Goal: Task Accomplishment & Management: Manage account settings

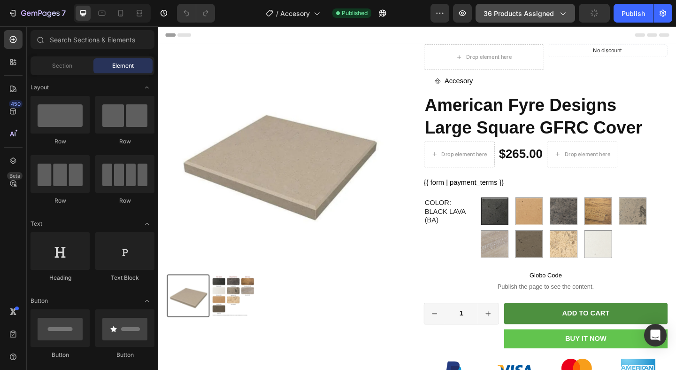
click at [525, 15] on span "36 products assigned" at bounding box center [519, 13] width 70 height 10
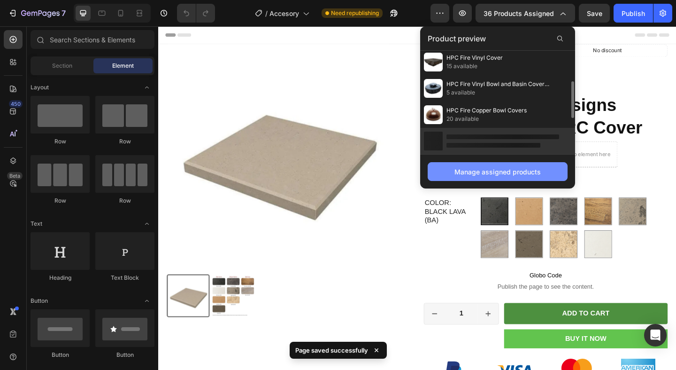
scroll to position [160, 0]
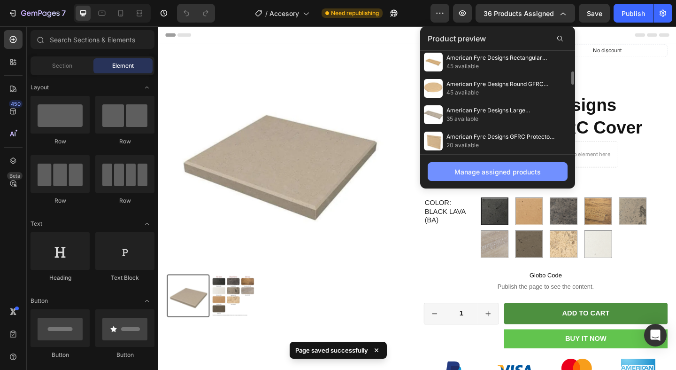
click at [505, 178] on button "Manage assigned products" at bounding box center [498, 171] width 140 height 19
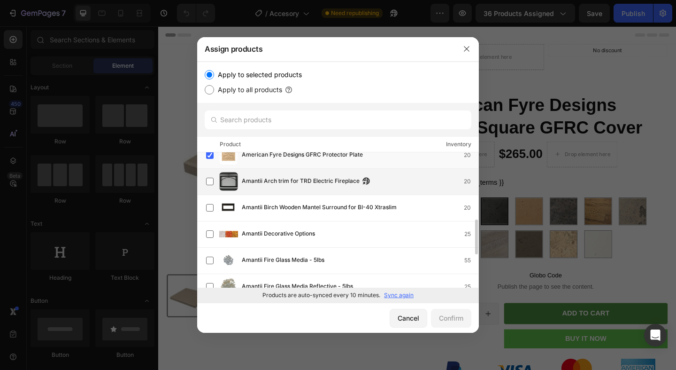
scroll to position [245, 0]
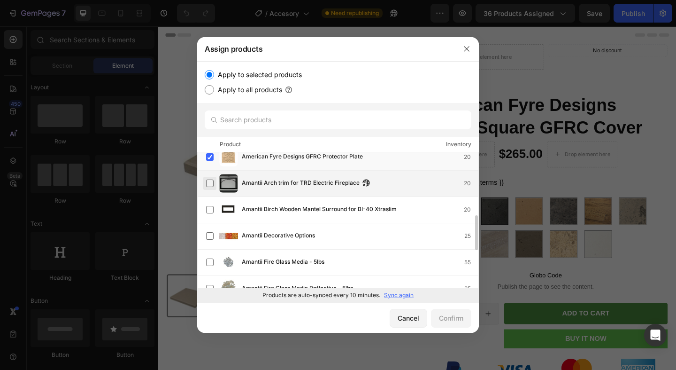
click at [212, 186] on label at bounding box center [210, 183] width 8 height 8
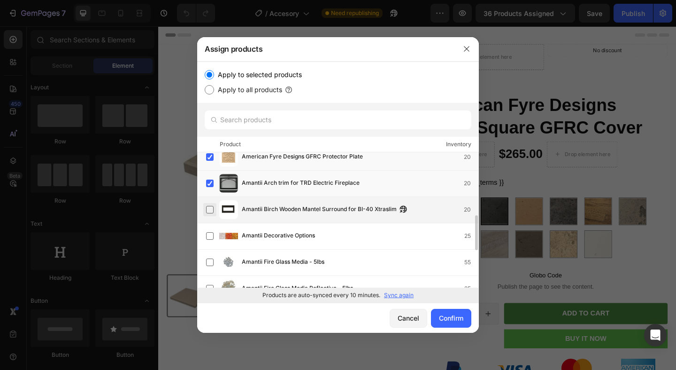
click at [209, 208] on label at bounding box center [210, 210] width 8 height 8
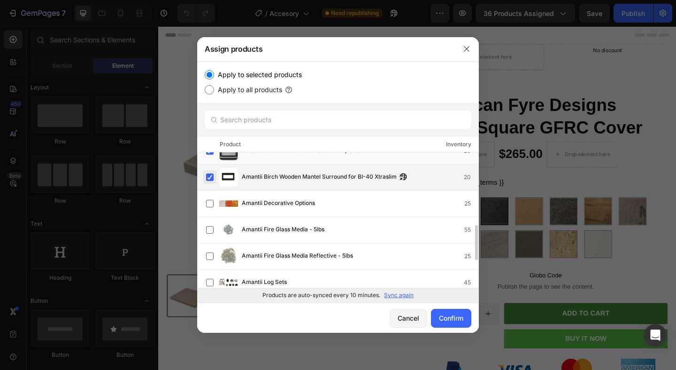
scroll to position [279, 0]
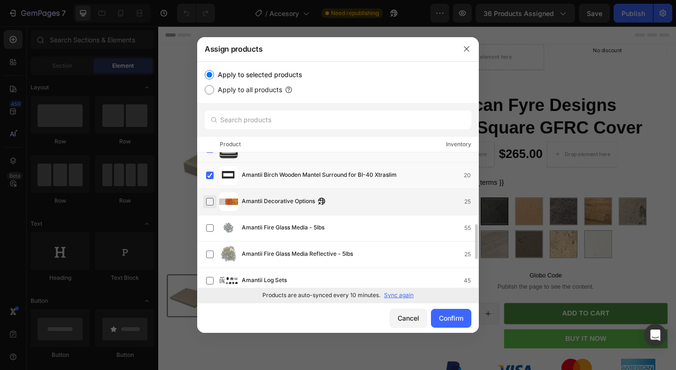
click at [209, 205] on label at bounding box center [210, 202] width 8 height 8
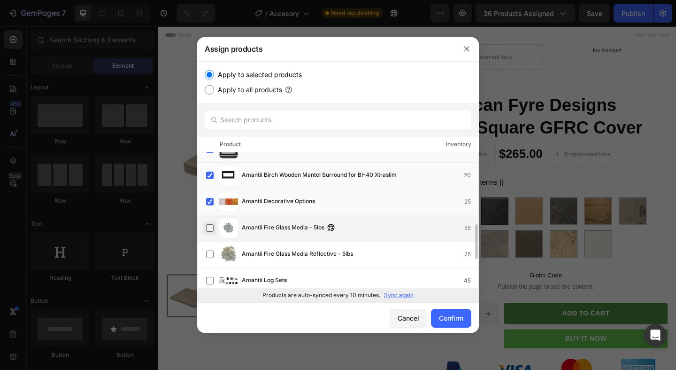
click at [210, 232] on label at bounding box center [210, 228] width 8 height 8
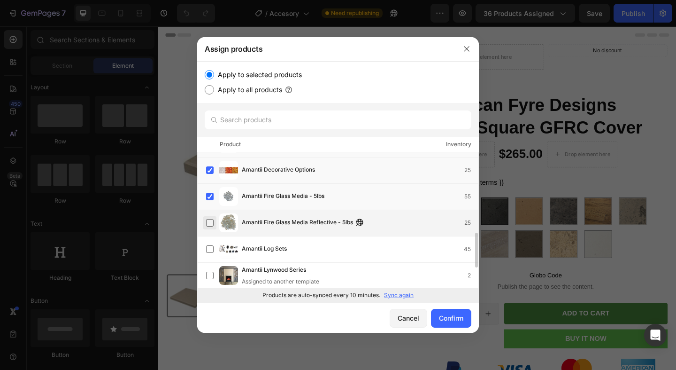
click at [211, 221] on label at bounding box center [210, 223] width 8 height 8
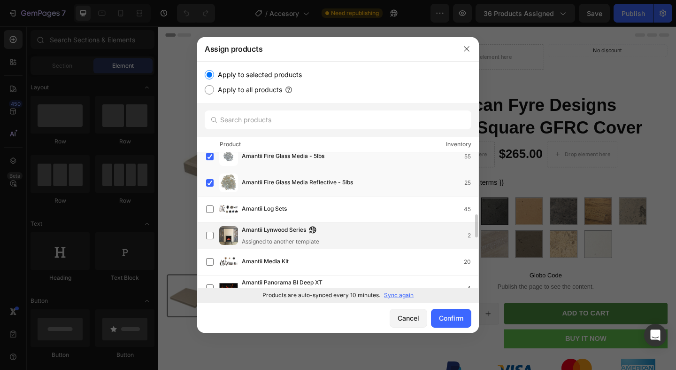
scroll to position [352, 0]
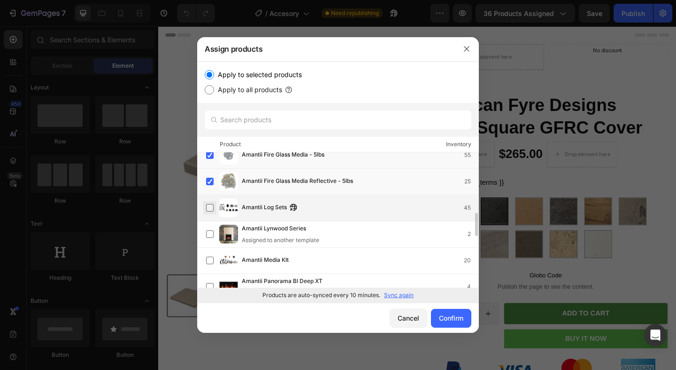
click at [210, 209] on label at bounding box center [210, 208] width 8 height 8
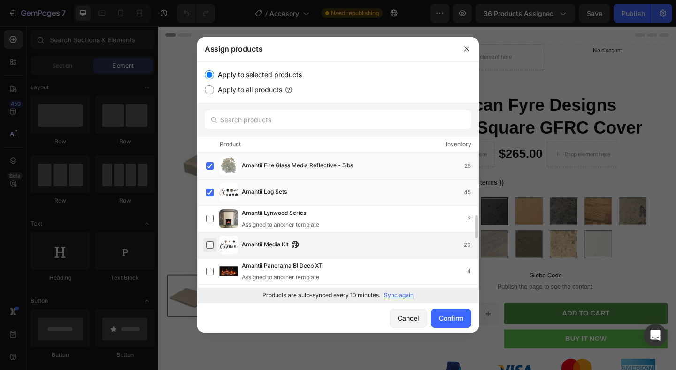
click at [209, 243] on label at bounding box center [210, 245] width 8 height 8
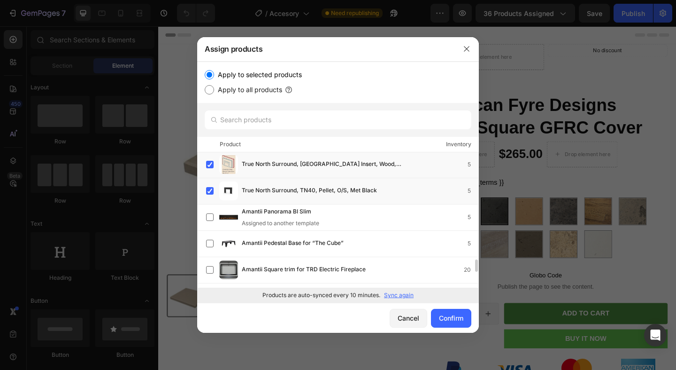
scroll to position [1158, 0]
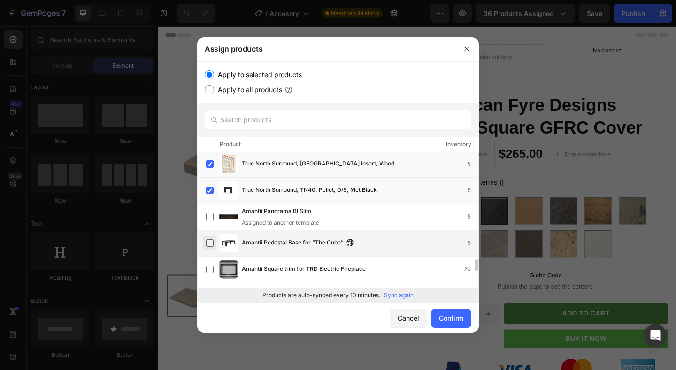
click at [211, 242] on label at bounding box center [210, 243] width 8 height 8
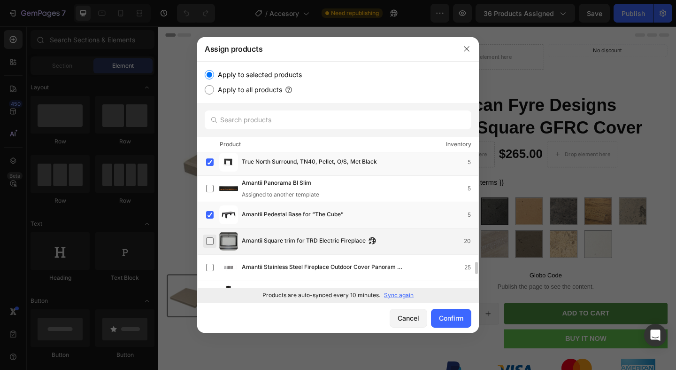
click at [212, 240] on label at bounding box center [210, 241] width 8 height 8
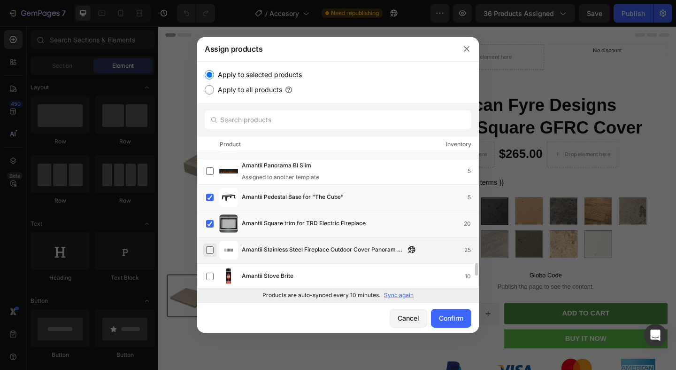
click at [209, 250] on label at bounding box center [210, 250] width 8 height 8
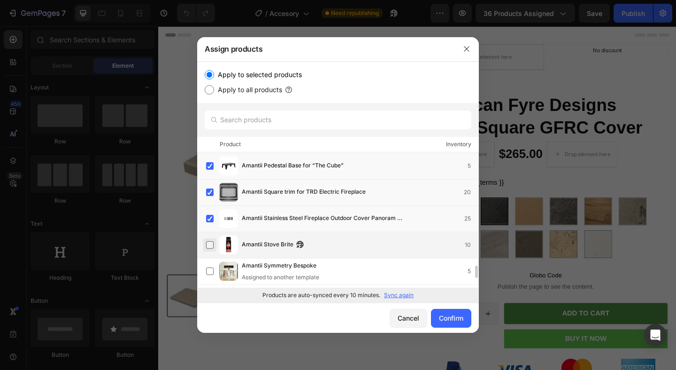
scroll to position [1235, 0]
click at [209, 247] on label at bounding box center [210, 245] width 8 height 8
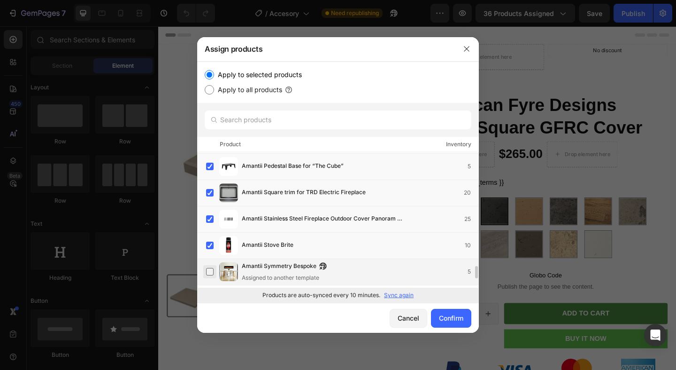
click at [211, 269] on label at bounding box center [210, 272] width 8 height 8
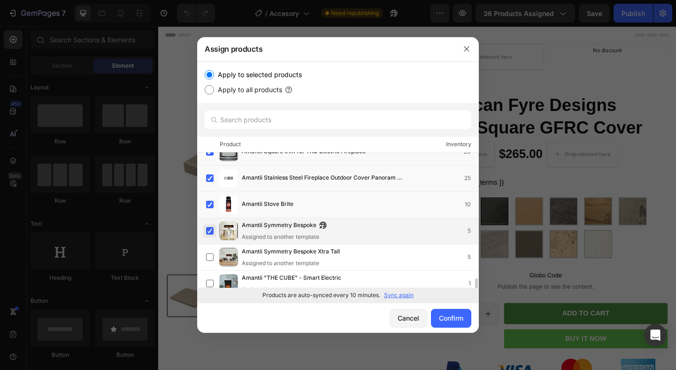
scroll to position [1280, 0]
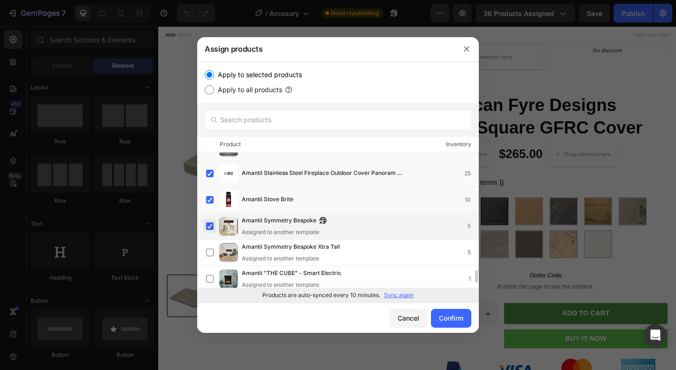
click at [210, 227] on label at bounding box center [210, 226] width 8 height 8
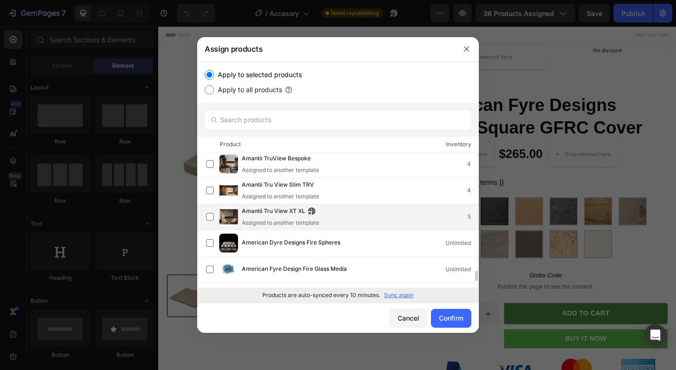
scroll to position [1501, 0]
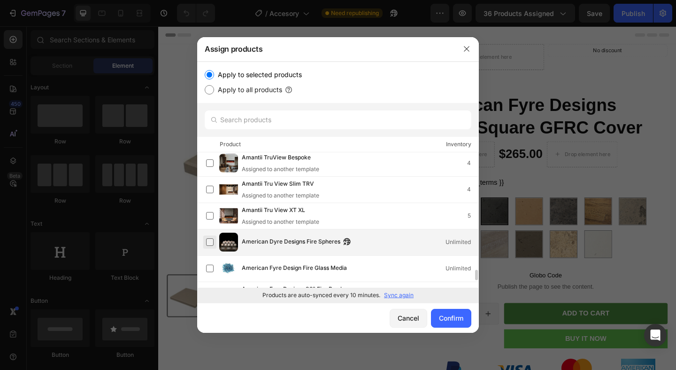
click at [212, 242] on label at bounding box center [210, 242] width 8 height 8
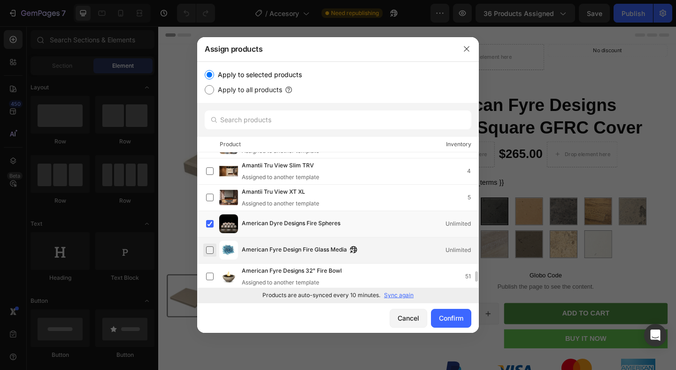
click at [209, 251] on label at bounding box center [210, 250] width 8 height 8
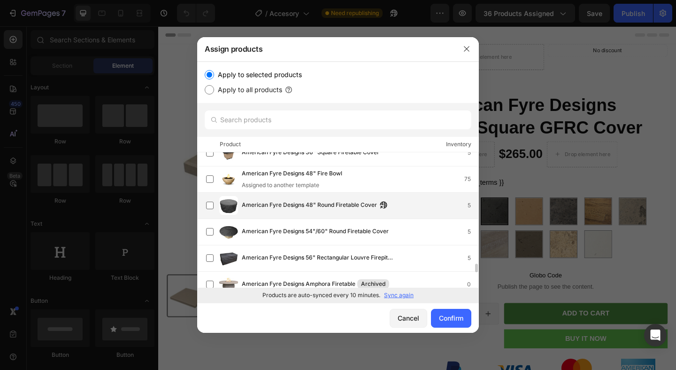
scroll to position [1696, 0]
click at [214, 205] on label at bounding box center [210, 205] width 8 height 8
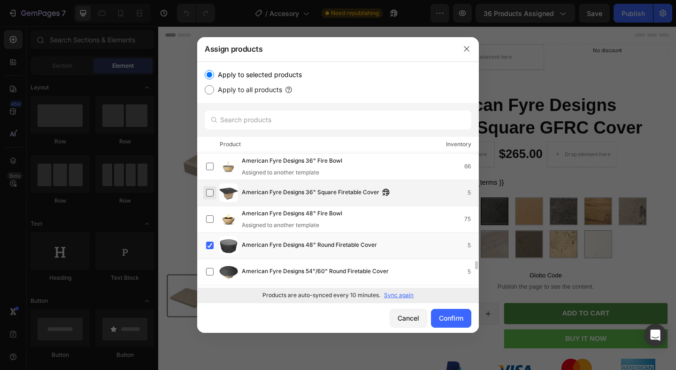
click at [207, 195] on label at bounding box center [210, 193] width 8 height 8
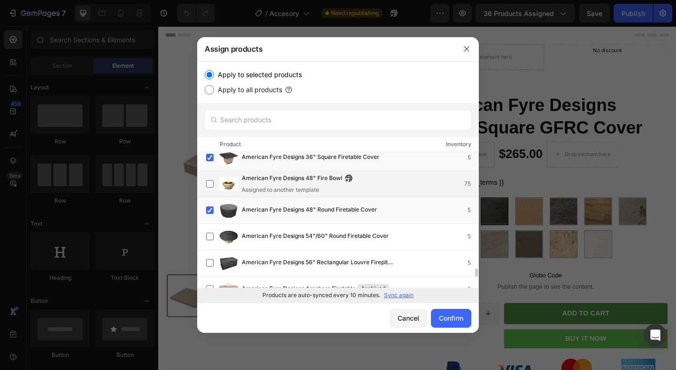
scroll to position [1696, 0]
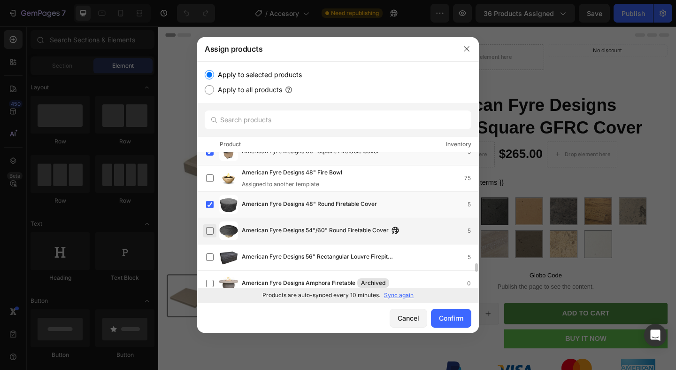
click at [207, 230] on label at bounding box center [210, 231] width 8 height 8
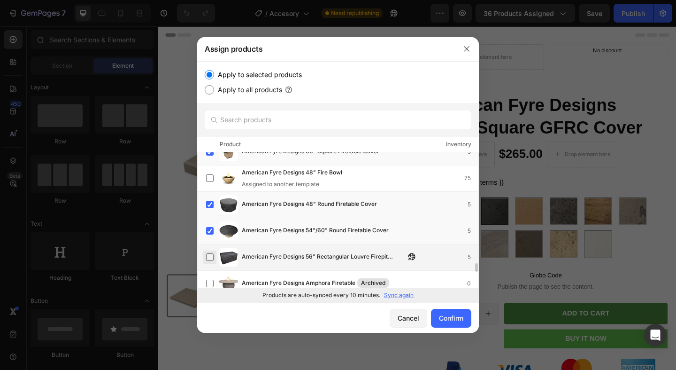
click at [209, 256] on label at bounding box center [210, 257] width 8 height 8
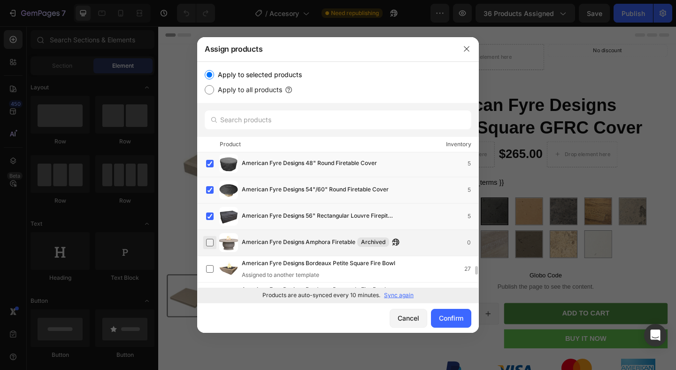
click at [209, 245] on label at bounding box center [210, 243] width 8 height 8
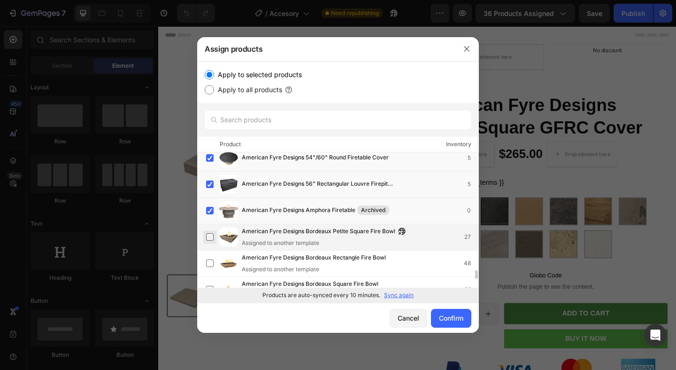
scroll to position [1771, 0]
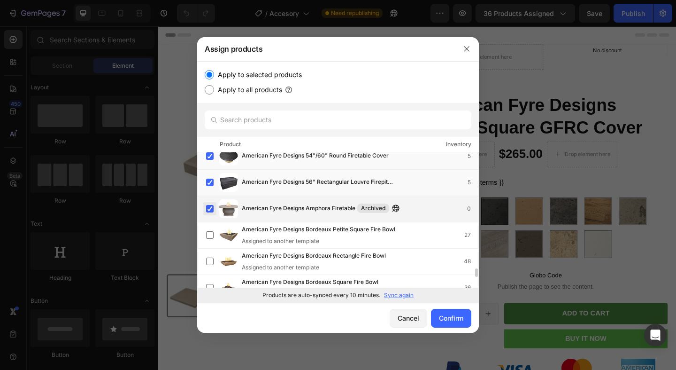
click at [211, 209] on label at bounding box center [210, 209] width 8 height 8
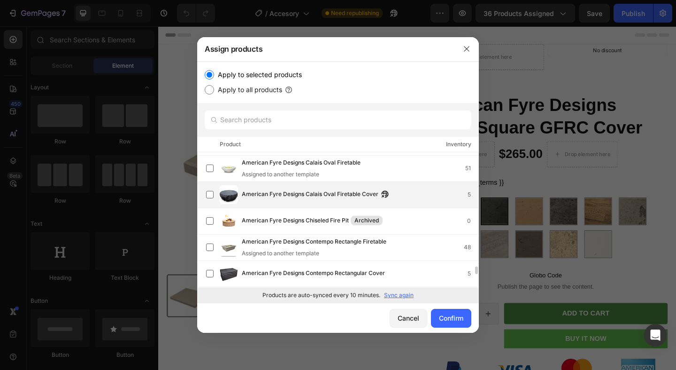
scroll to position [1974, 0]
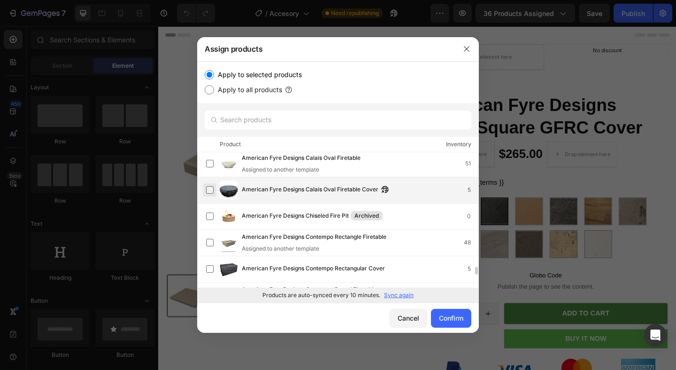
click at [209, 189] on label at bounding box center [210, 190] width 8 height 8
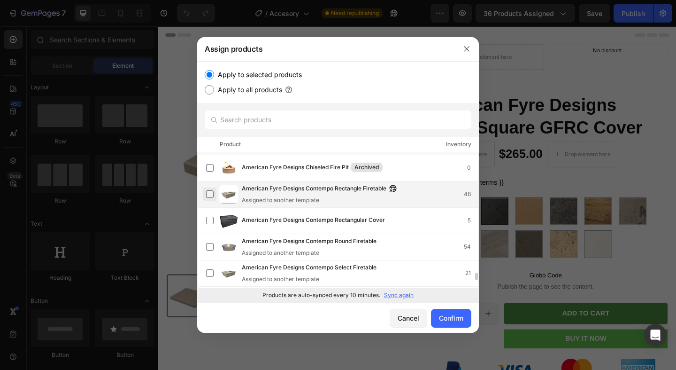
scroll to position [2025, 0]
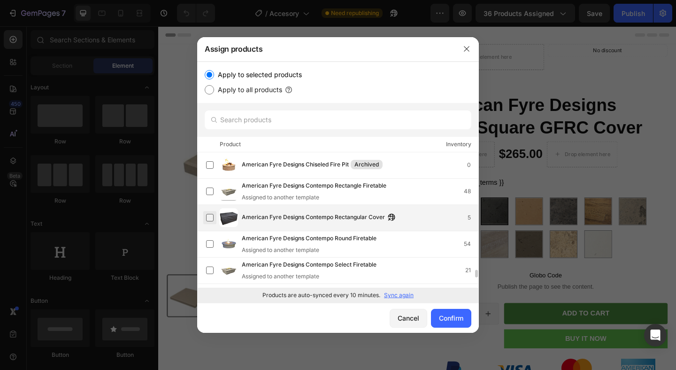
click at [210, 217] on label at bounding box center [210, 218] width 8 height 8
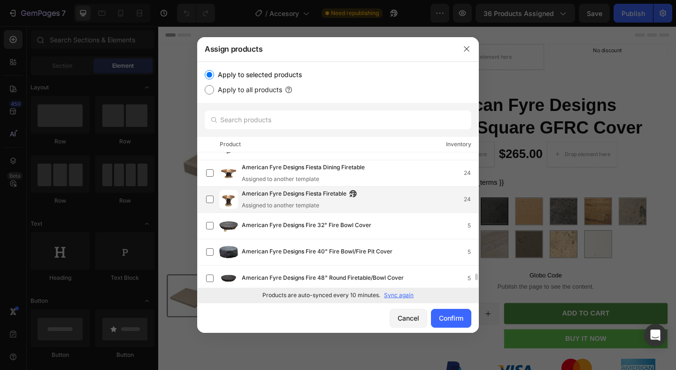
scroll to position [2448, 0]
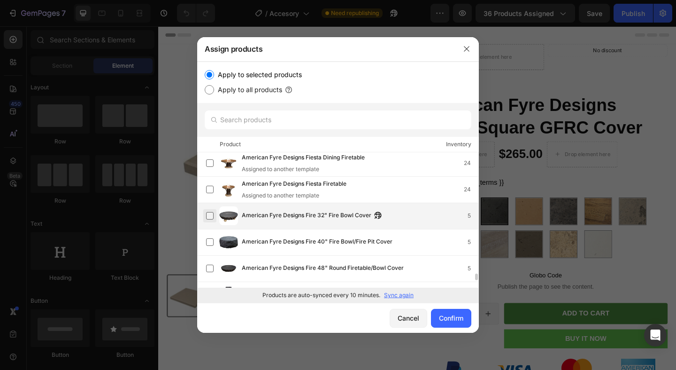
click at [210, 213] on label at bounding box center [210, 216] width 8 height 8
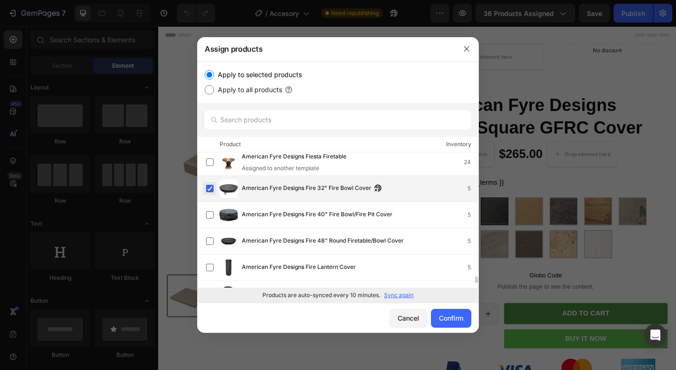
scroll to position [2476, 0]
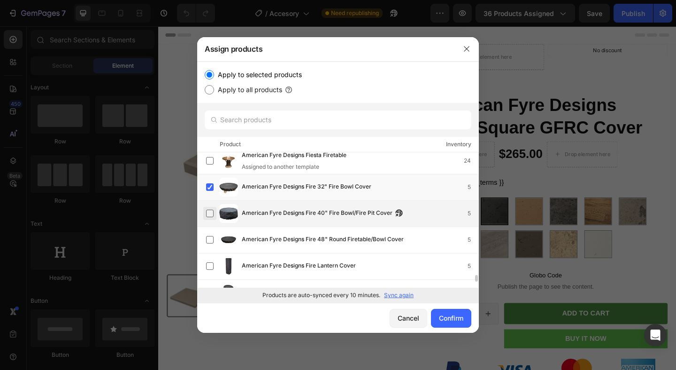
click at [207, 215] on label at bounding box center [210, 213] width 8 height 8
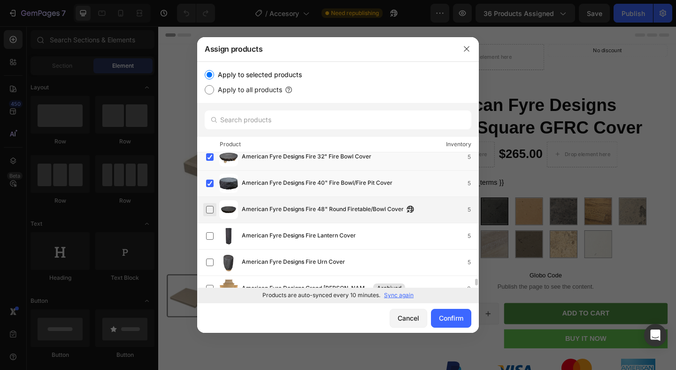
scroll to position [2513, 0]
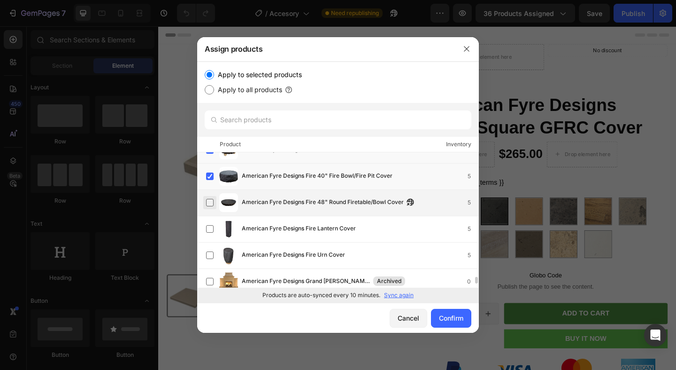
click at [211, 205] on label at bounding box center [210, 203] width 8 height 8
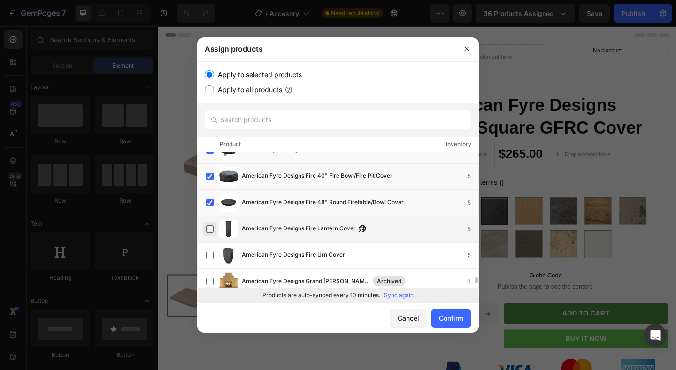
click at [209, 230] on label at bounding box center [210, 229] width 8 height 8
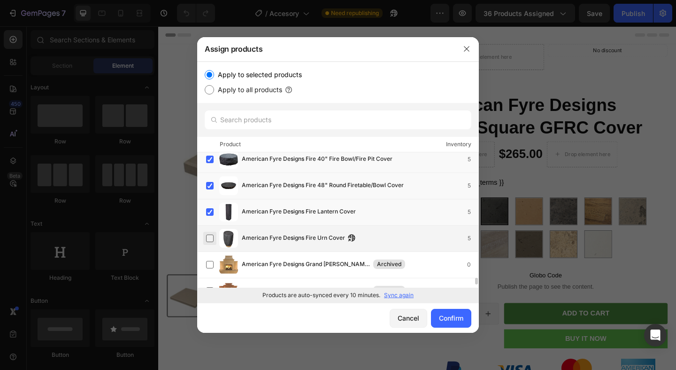
click at [209, 237] on label at bounding box center [210, 238] width 8 height 8
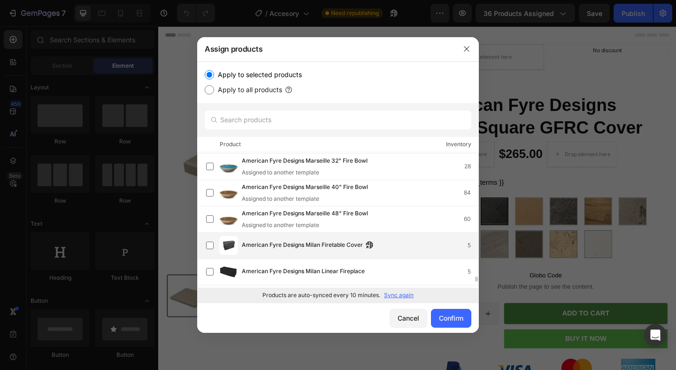
scroll to position [3104, 0]
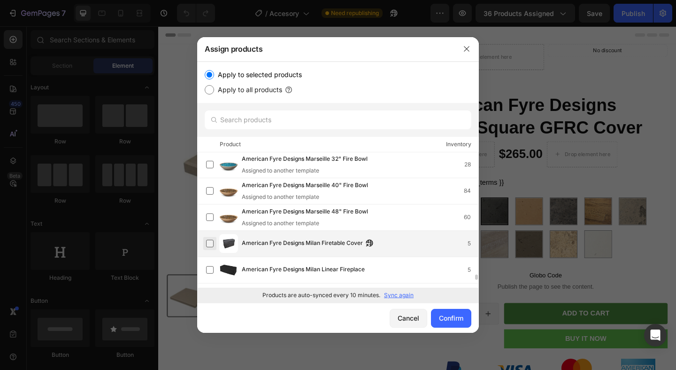
click at [211, 246] on label at bounding box center [210, 244] width 8 height 8
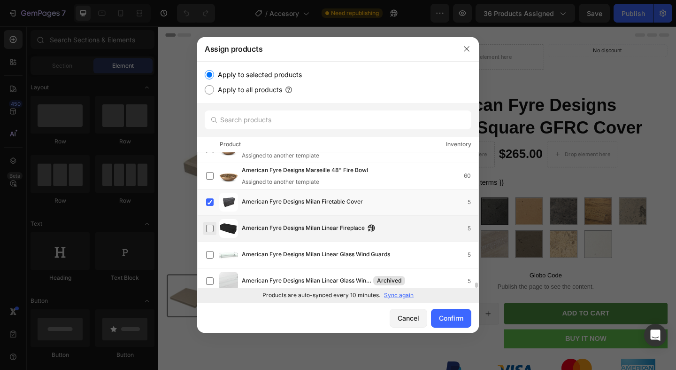
scroll to position [3155, 0]
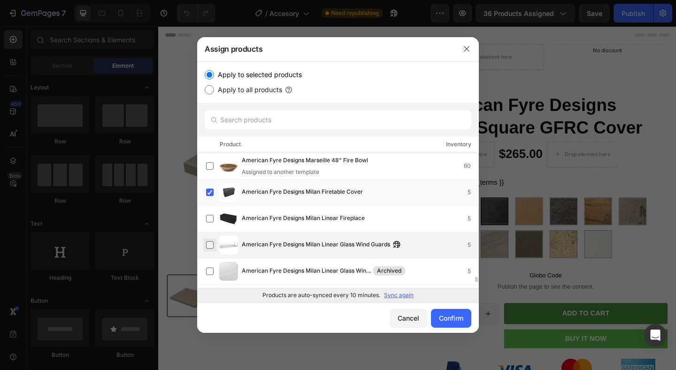
click at [211, 248] on label at bounding box center [210, 245] width 8 height 8
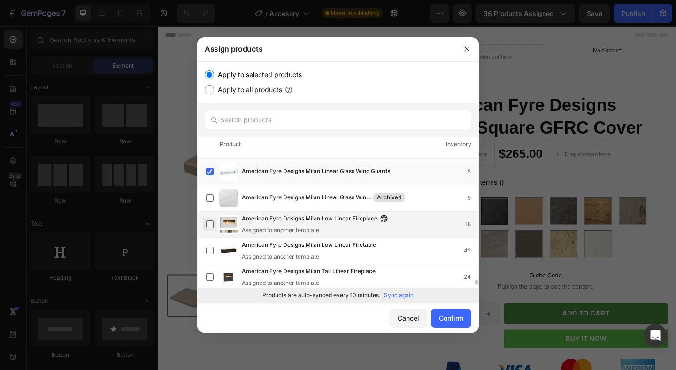
scroll to position [3229, 0]
click at [210, 222] on label at bounding box center [210, 223] width 8 height 8
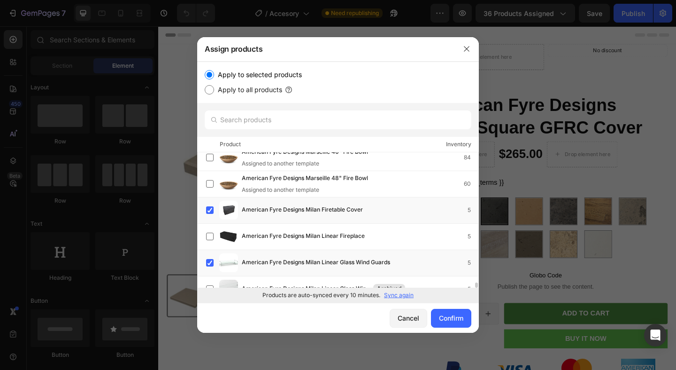
scroll to position [3143, 0]
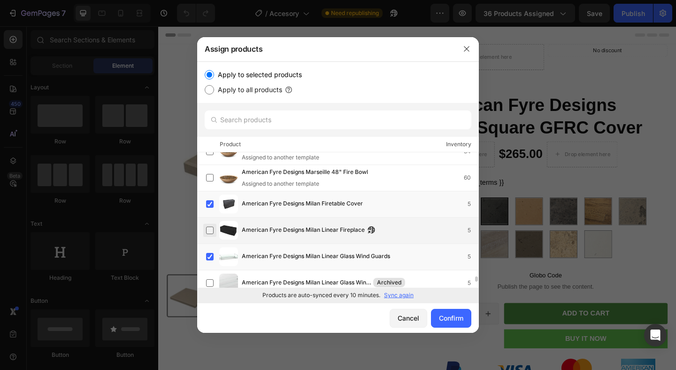
click at [209, 230] on label at bounding box center [210, 230] width 8 height 8
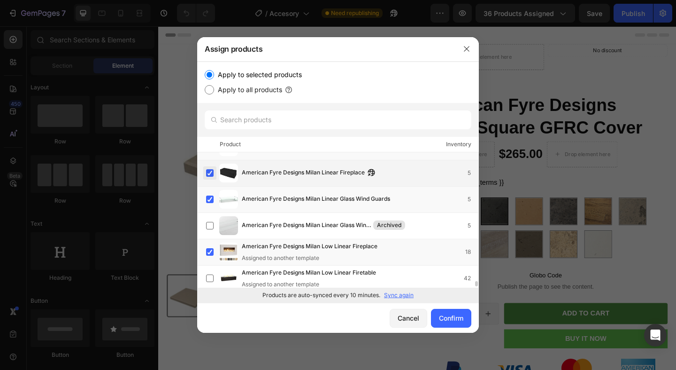
scroll to position [3203, 0]
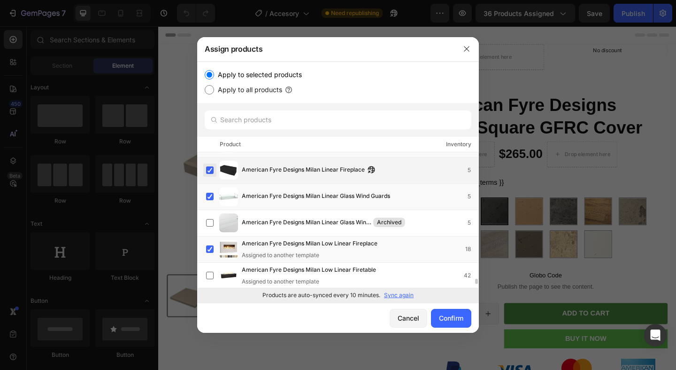
click at [208, 170] on label at bounding box center [210, 170] width 8 height 8
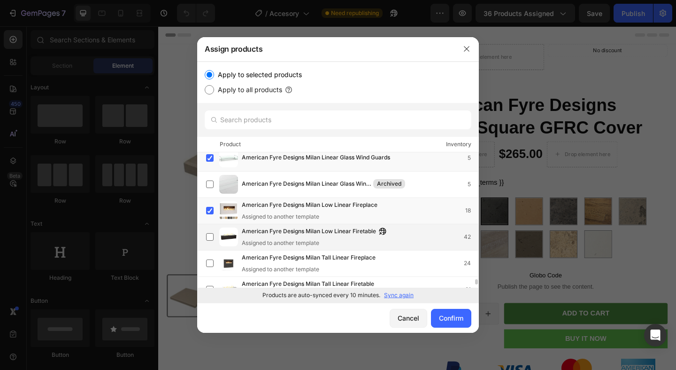
scroll to position [3244, 0]
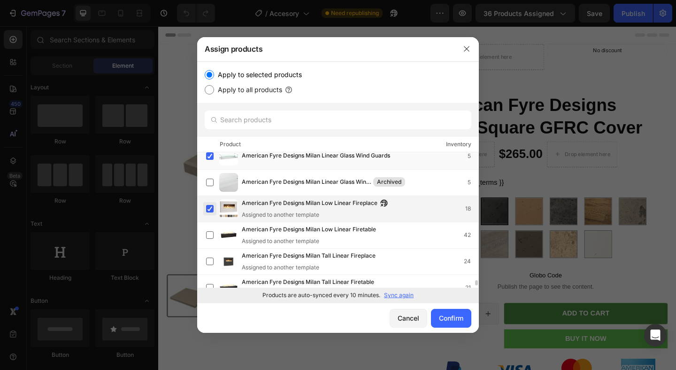
click at [212, 208] on label at bounding box center [210, 209] width 8 height 8
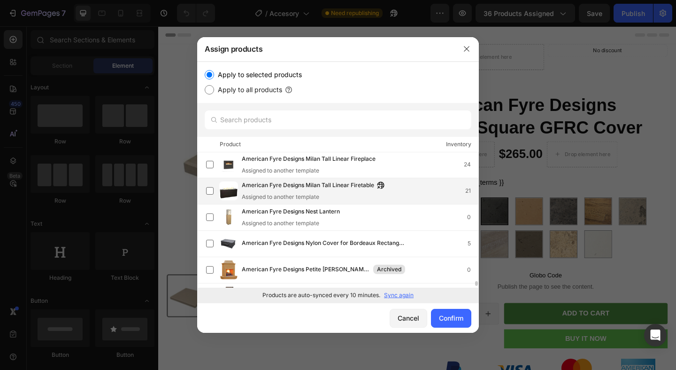
scroll to position [3354, 0]
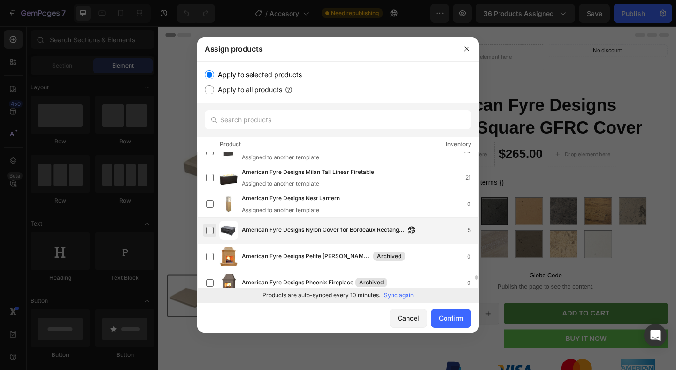
click at [214, 230] on label at bounding box center [210, 230] width 8 height 8
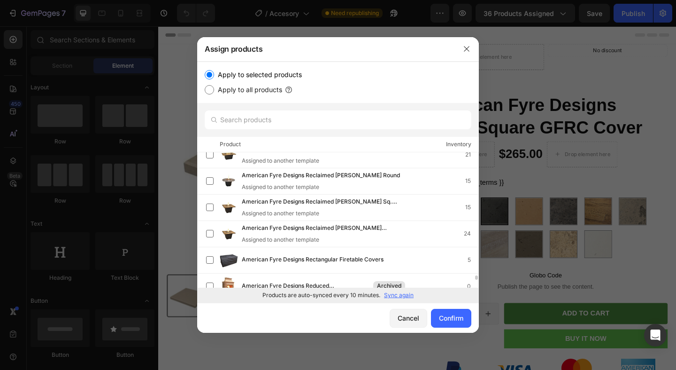
scroll to position [3687, 0]
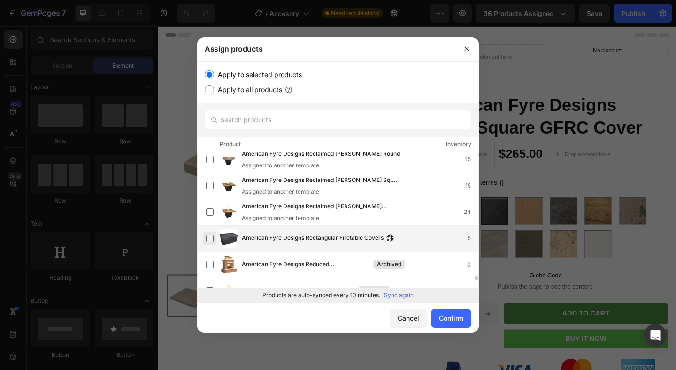
click at [211, 238] on label at bounding box center [210, 238] width 8 height 8
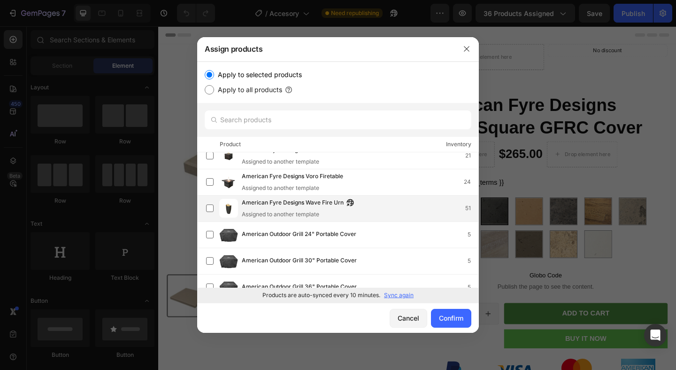
scroll to position [3859, 0]
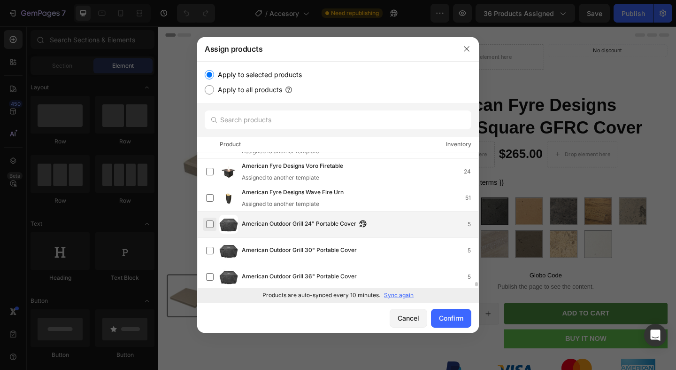
click at [210, 225] on label at bounding box center [210, 224] width 8 height 8
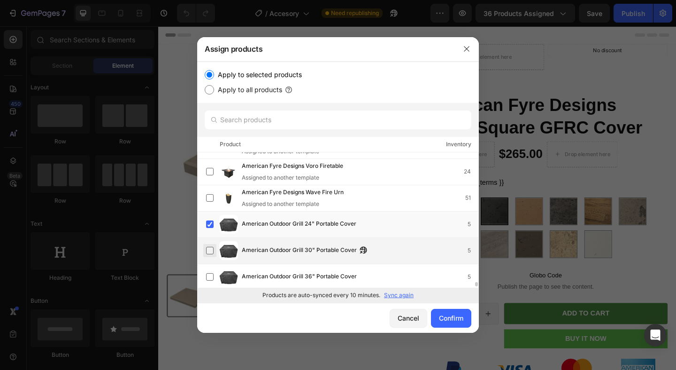
click at [209, 247] on label at bounding box center [210, 251] width 8 height 8
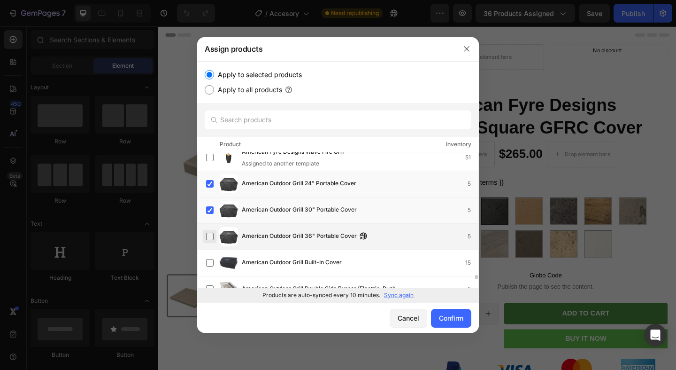
click at [209, 236] on label at bounding box center [210, 236] width 8 height 8
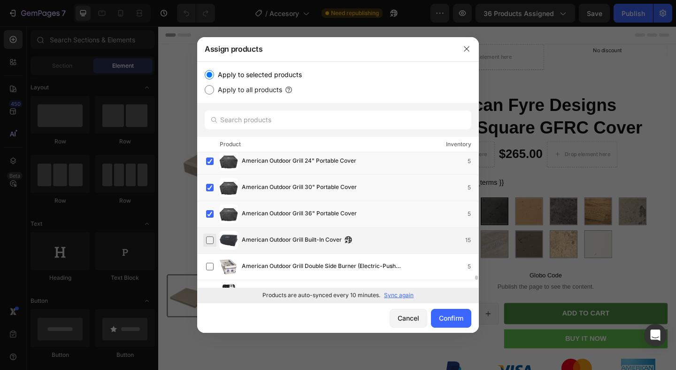
scroll to position [3922, 0]
click at [209, 242] on label at bounding box center [210, 241] width 8 height 8
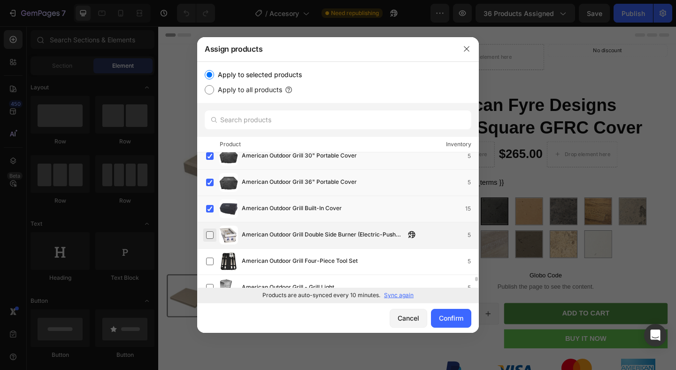
click at [209, 238] on label at bounding box center [210, 235] width 8 height 8
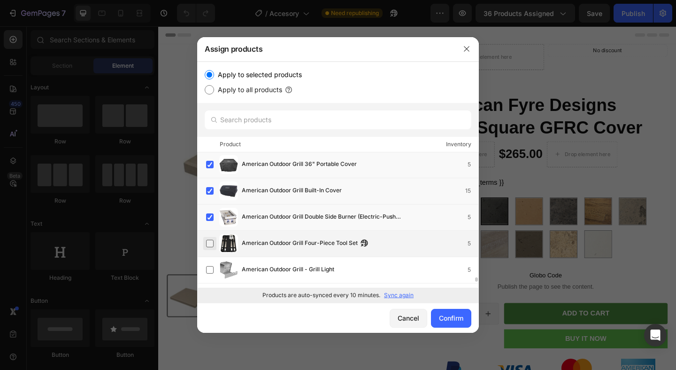
click at [209, 240] on label at bounding box center [210, 244] width 8 height 8
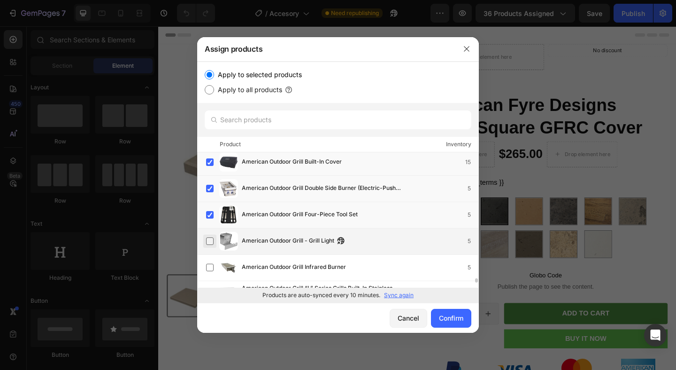
click at [209, 242] on label at bounding box center [210, 241] width 8 height 8
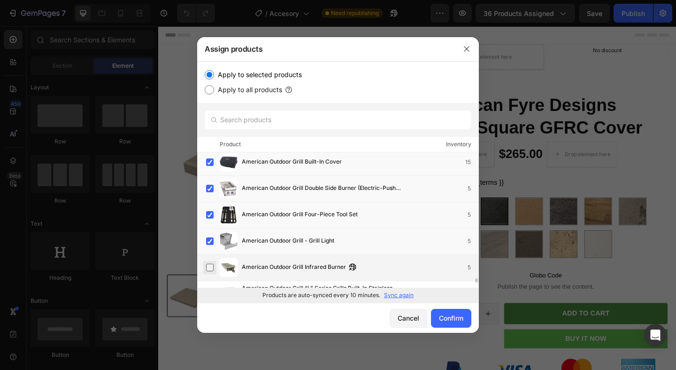
click at [211, 270] on label at bounding box center [210, 267] width 8 height 8
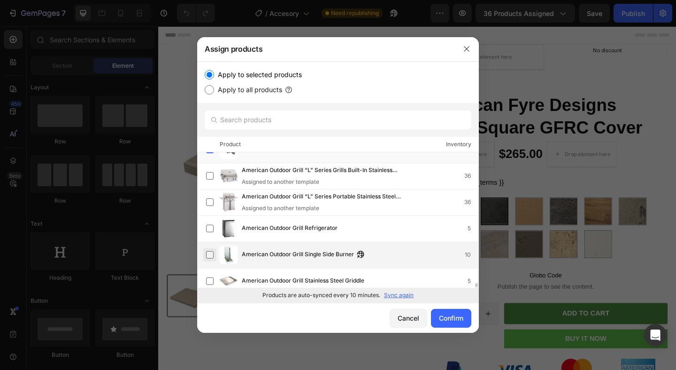
scroll to position [4125, 0]
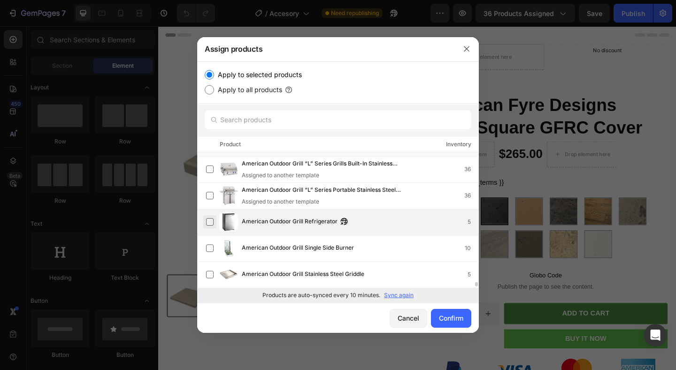
click at [209, 225] on label at bounding box center [210, 222] width 8 height 8
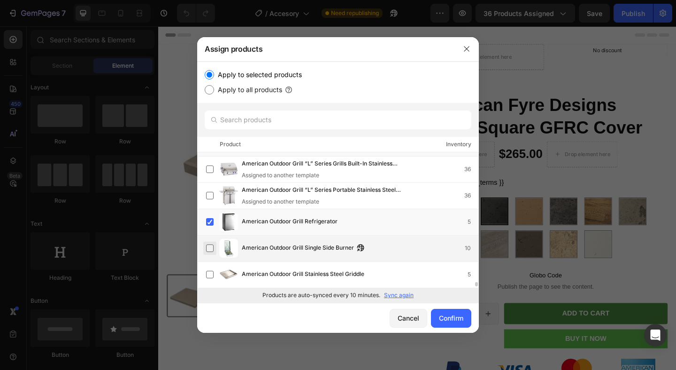
click at [211, 246] on label at bounding box center [210, 248] width 8 height 8
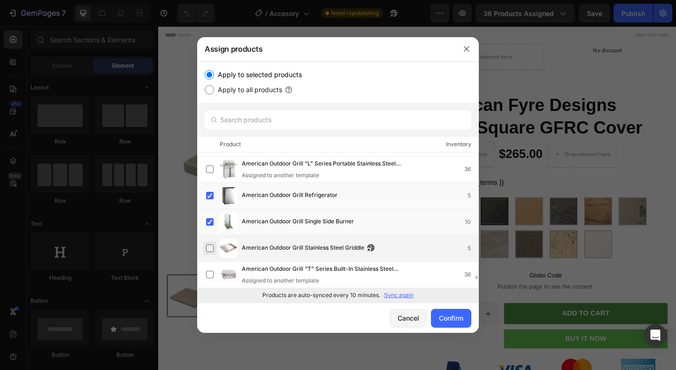
click at [210, 248] on label at bounding box center [210, 248] width 8 height 8
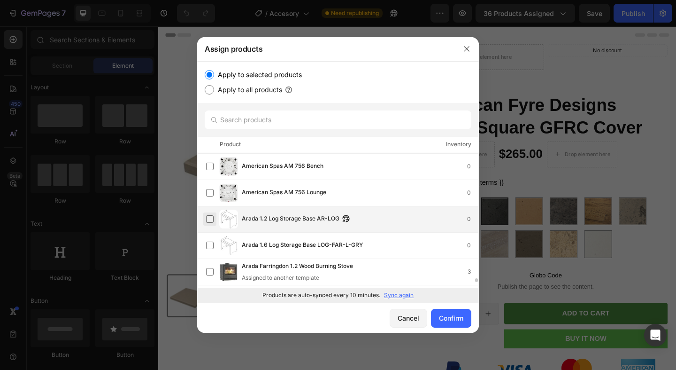
scroll to position [4470, 0]
click at [210, 222] on label at bounding box center [210, 219] width 8 height 8
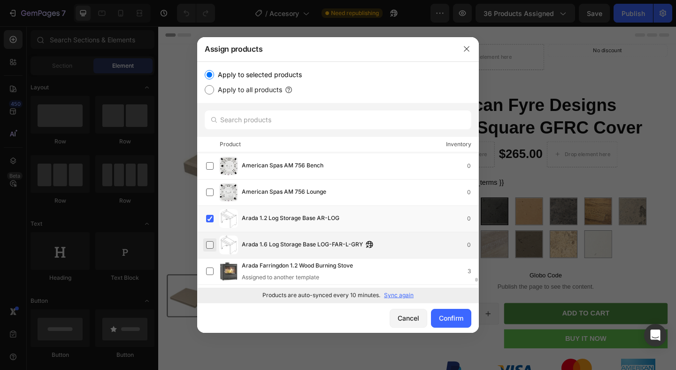
click at [212, 243] on label at bounding box center [210, 245] width 8 height 8
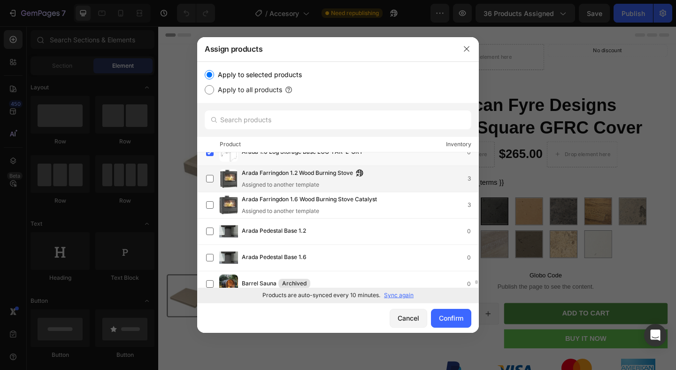
scroll to position [4578, 0]
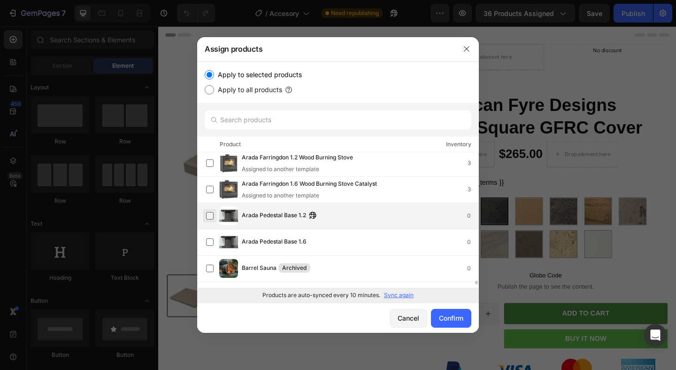
click at [212, 216] on label at bounding box center [210, 216] width 8 height 8
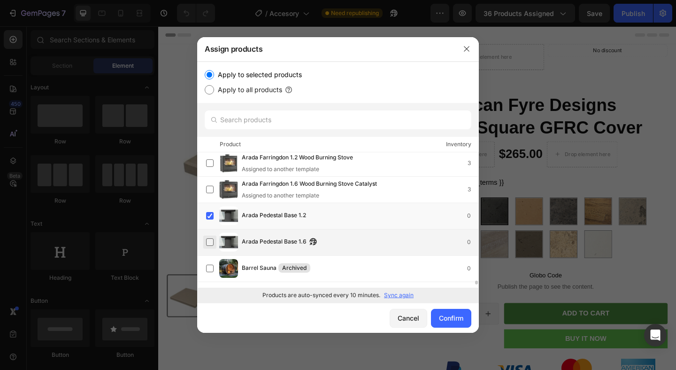
click at [209, 238] on label at bounding box center [210, 242] width 8 height 8
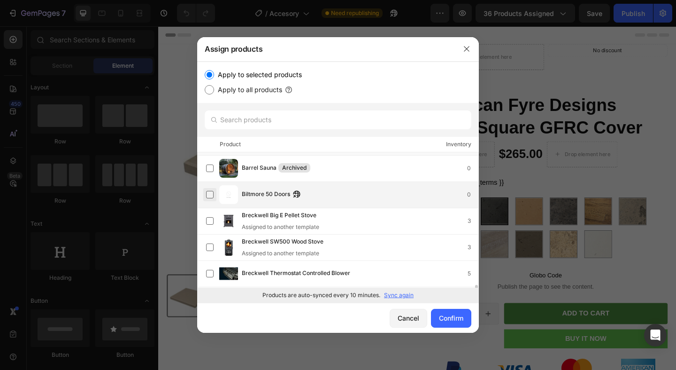
scroll to position [4680, 0]
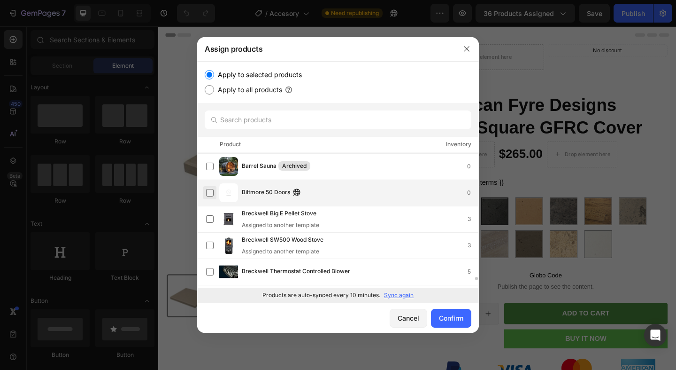
click at [209, 193] on label at bounding box center [210, 193] width 8 height 8
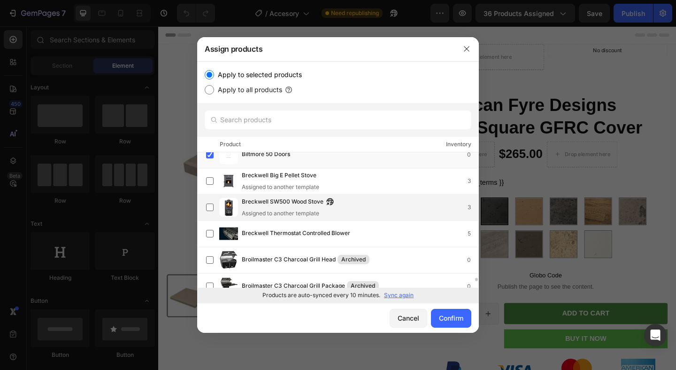
scroll to position [4725, 0]
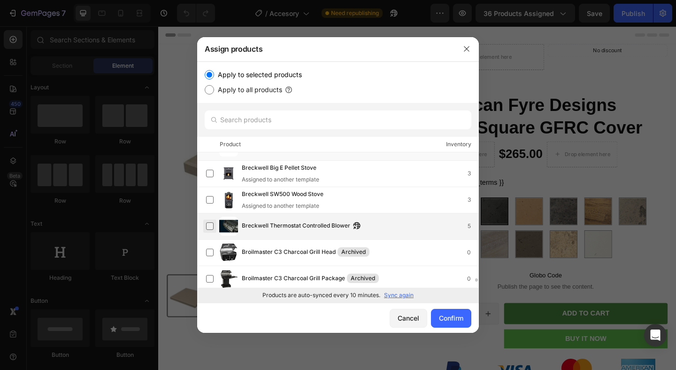
click at [210, 224] on label at bounding box center [210, 226] width 8 height 8
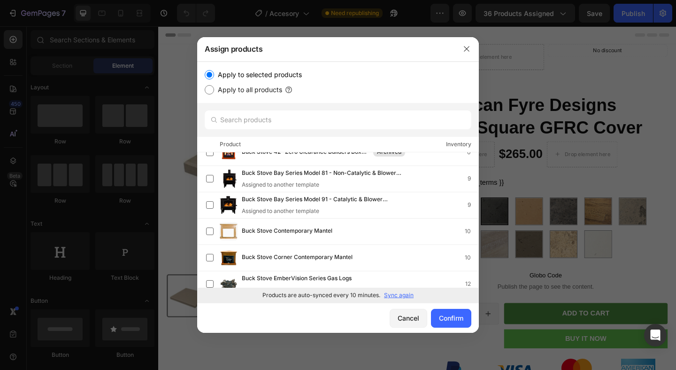
scroll to position [5207, 0]
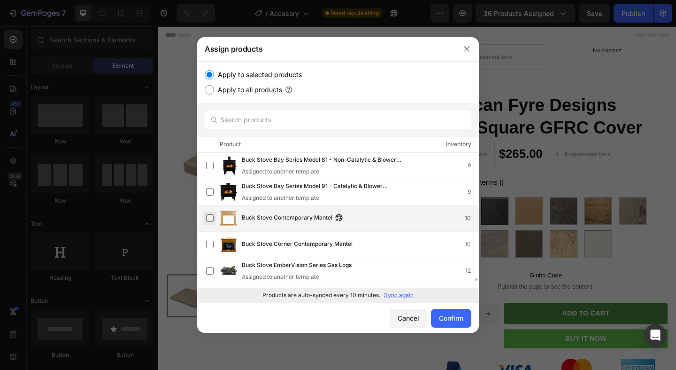
click at [212, 217] on label at bounding box center [210, 218] width 8 height 8
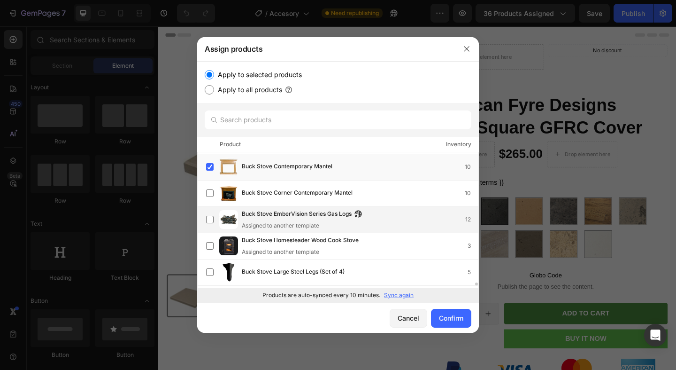
scroll to position [5264, 0]
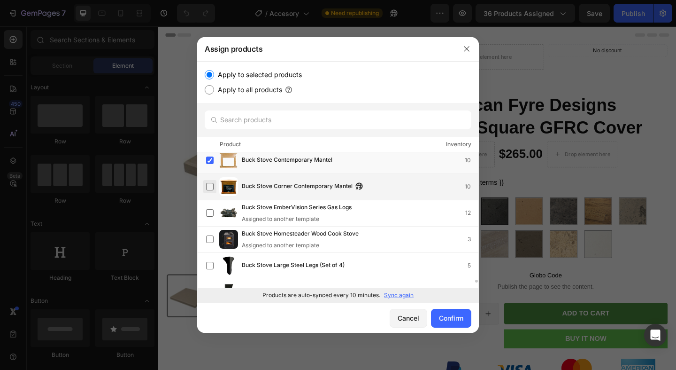
click at [211, 185] on label at bounding box center [210, 187] width 8 height 8
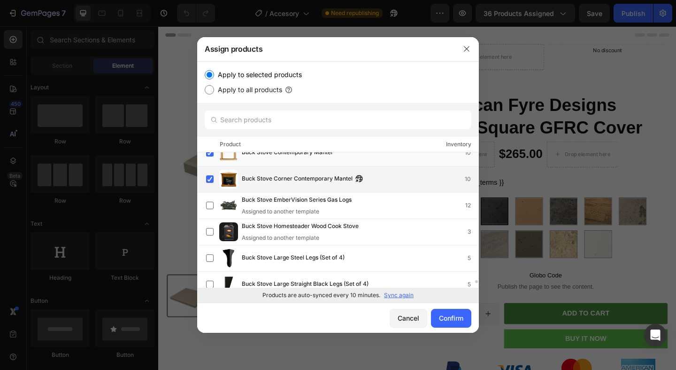
scroll to position [5272, 0]
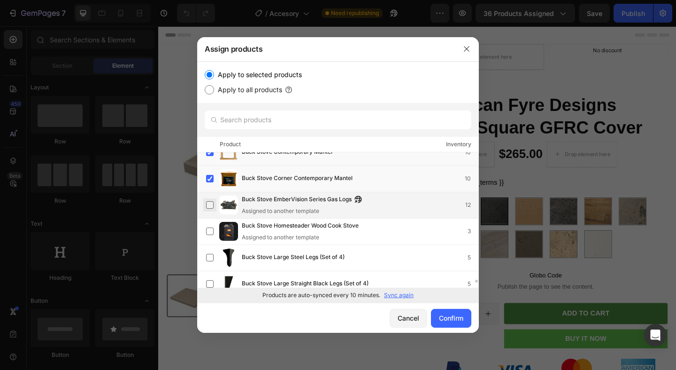
click at [209, 206] on label at bounding box center [210, 205] width 8 height 8
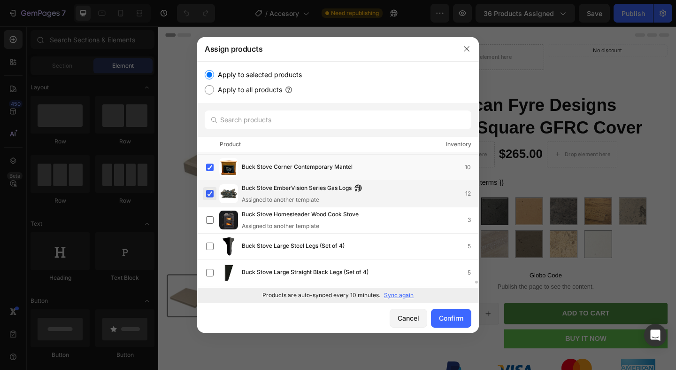
scroll to position [5284, 0]
click at [209, 194] on label at bounding box center [210, 193] width 8 height 8
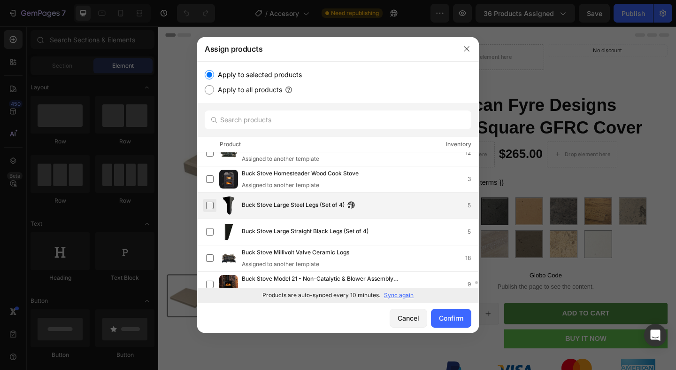
scroll to position [5328, 0]
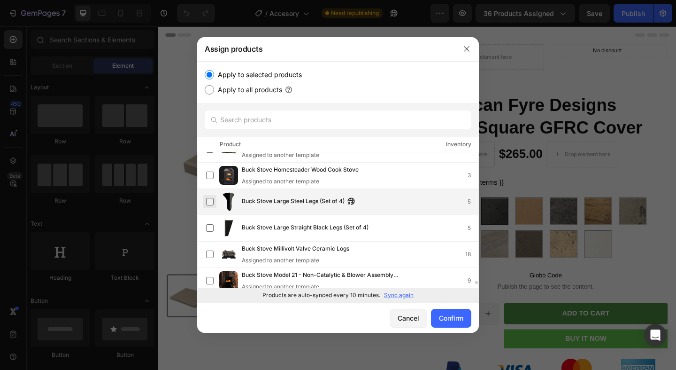
click at [211, 201] on label at bounding box center [210, 202] width 8 height 8
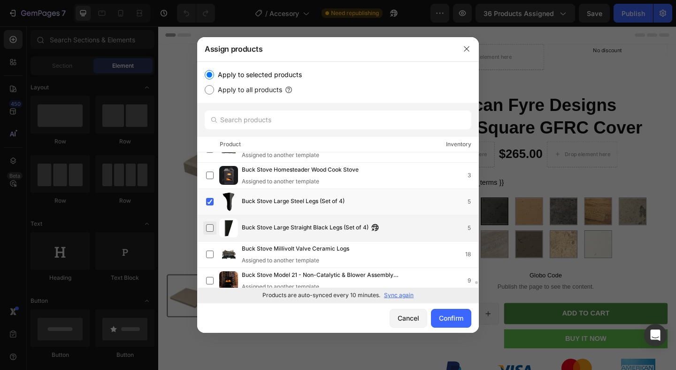
click at [210, 224] on label at bounding box center [210, 228] width 8 height 8
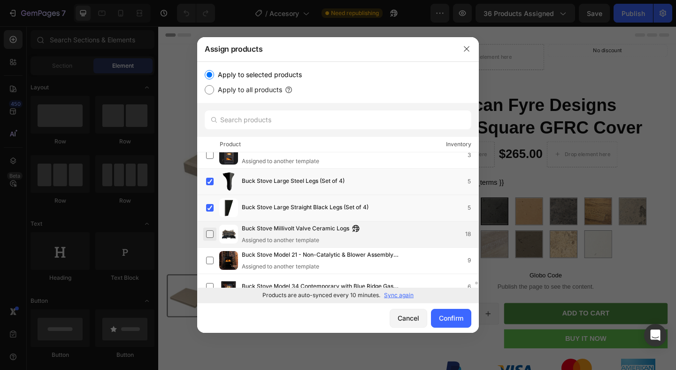
click at [209, 231] on label at bounding box center [210, 234] width 8 height 8
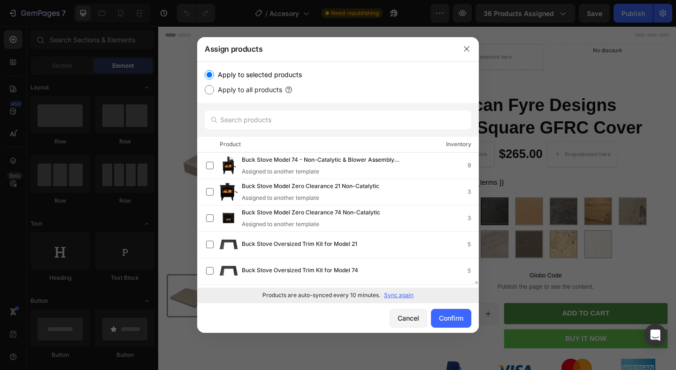
scroll to position [5575, 0]
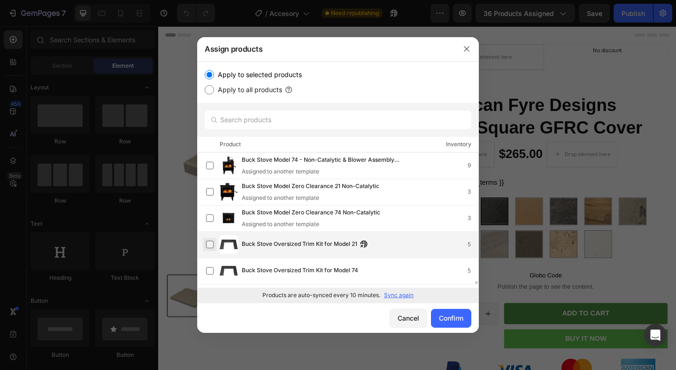
click at [209, 242] on label at bounding box center [210, 244] width 8 height 8
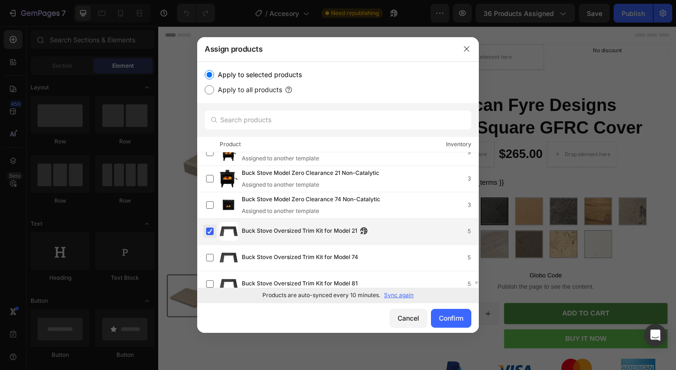
scroll to position [5588, 0]
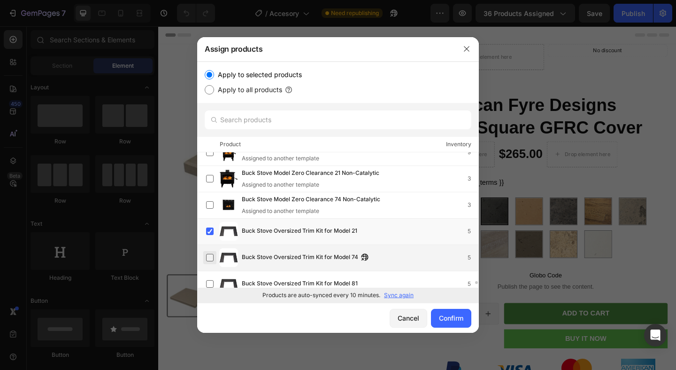
click at [208, 255] on label at bounding box center [210, 258] width 8 height 8
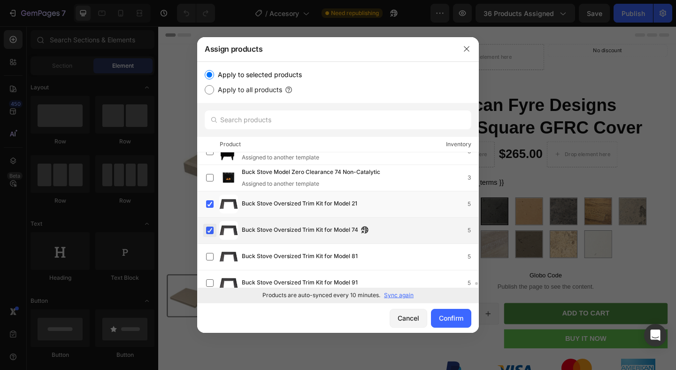
click at [208, 255] on label at bounding box center [210, 257] width 8 height 8
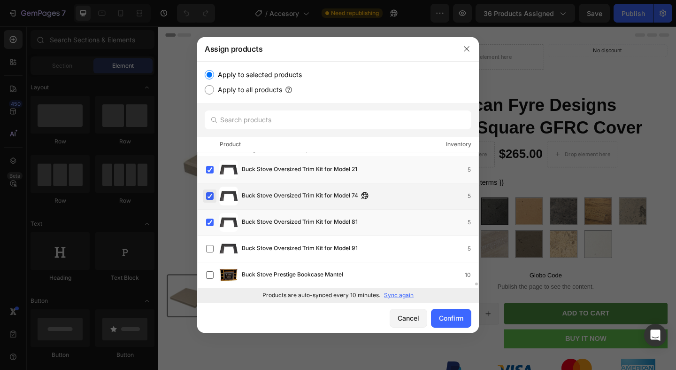
scroll to position [5649, 0]
click at [208, 253] on label at bounding box center [210, 249] width 8 height 8
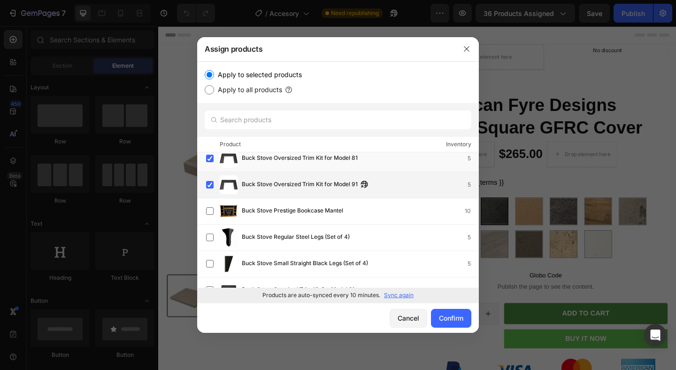
scroll to position [5723, 0]
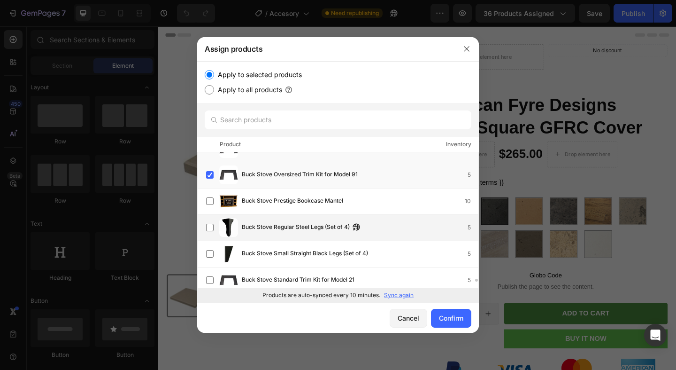
drag, startPoint x: 207, startPoint y: 203, endPoint x: 217, endPoint y: 227, distance: 25.9
click at [207, 203] on label at bounding box center [210, 201] width 8 height 8
click at [214, 226] on label at bounding box center [210, 228] width 8 height 8
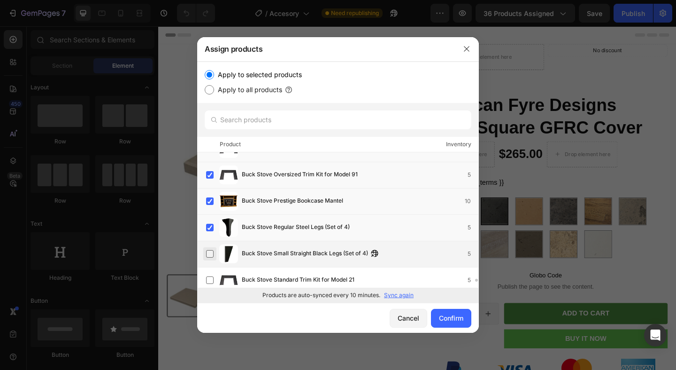
click at [212, 250] on label at bounding box center [210, 254] width 8 height 8
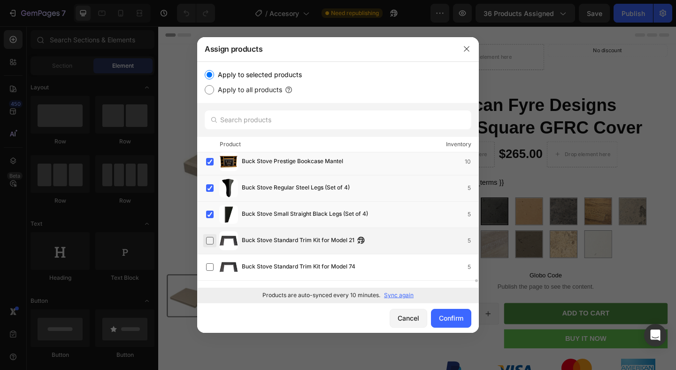
click at [211, 239] on label at bounding box center [210, 241] width 8 height 8
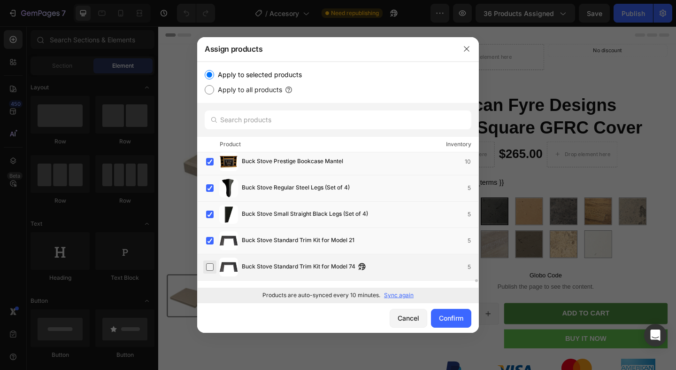
click at [207, 263] on label at bounding box center [210, 267] width 8 height 8
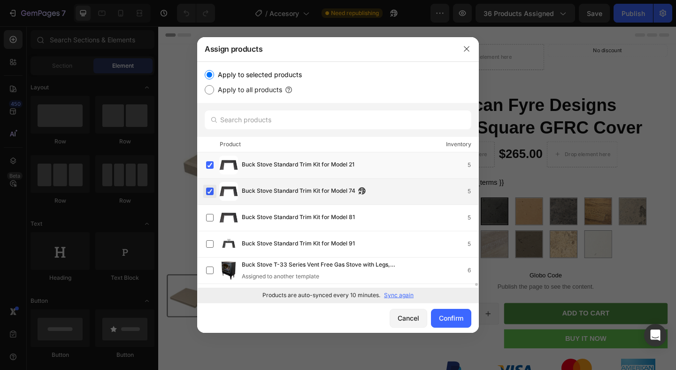
scroll to position [5841, 0]
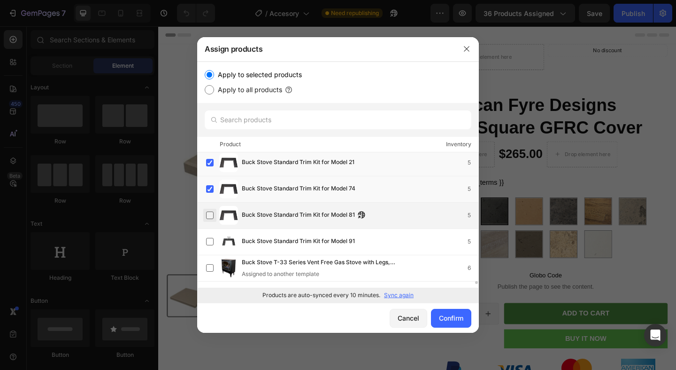
click at [212, 216] on label at bounding box center [210, 215] width 8 height 8
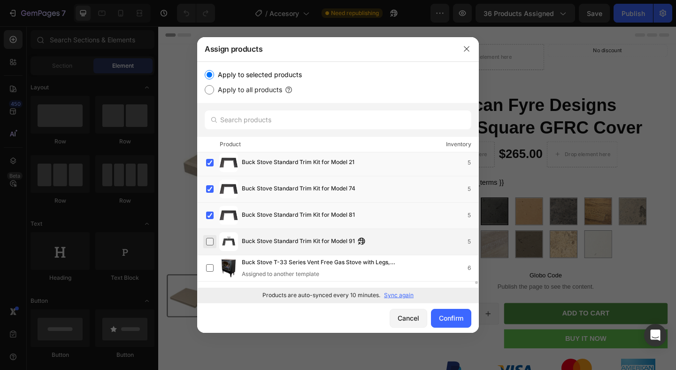
click at [211, 243] on label at bounding box center [210, 242] width 8 height 8
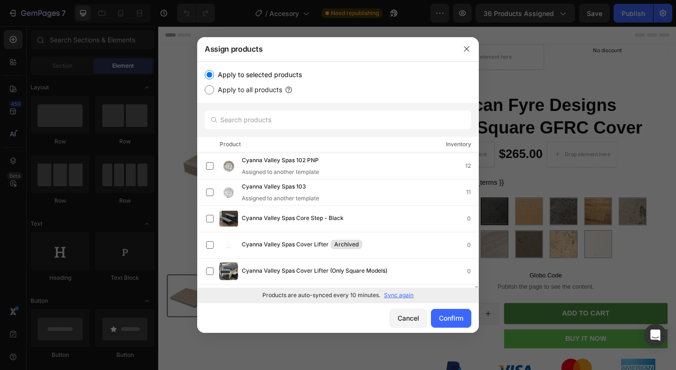
scroll to position [6485, 0]
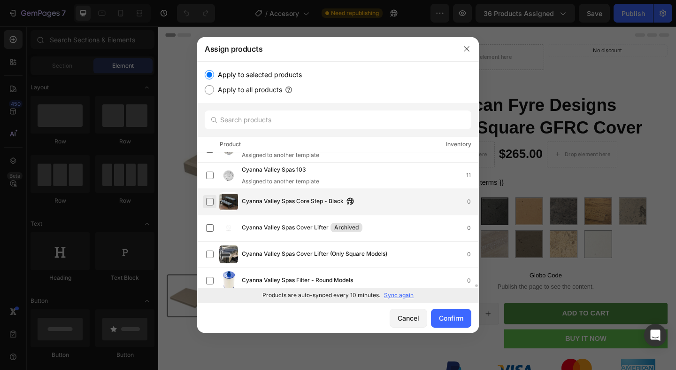
click at [210, 204] on label at bounding box center [210, 202] width 8 height 8
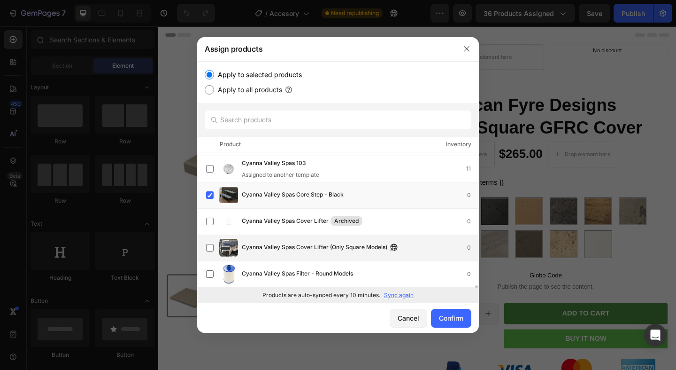
scroll to position [6493, 0]
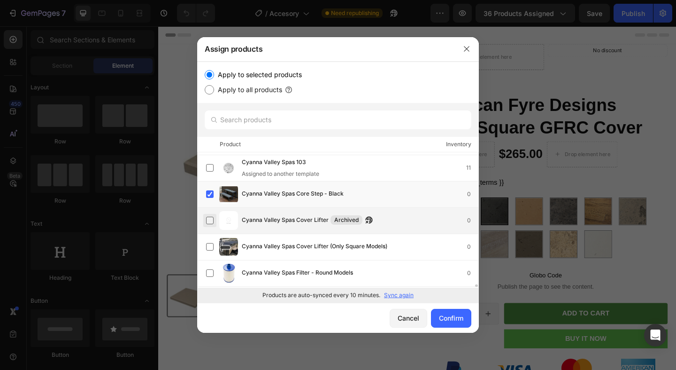
click at [211, 221] on label at bounding box center [210, 220] width 8 height 8
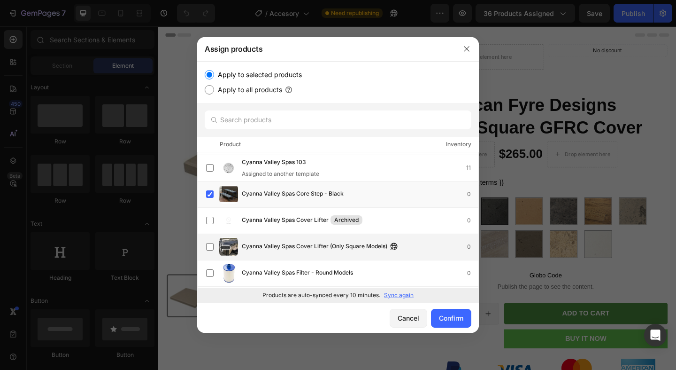
scroll to position [6507, 0]
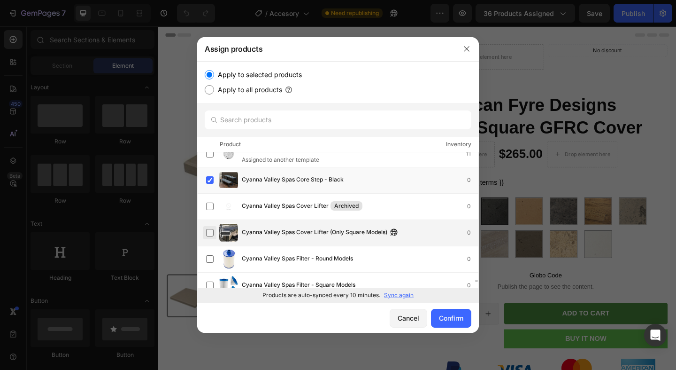
click at [211, 232] on label at bounding box center [210, 233] width 8 height 8
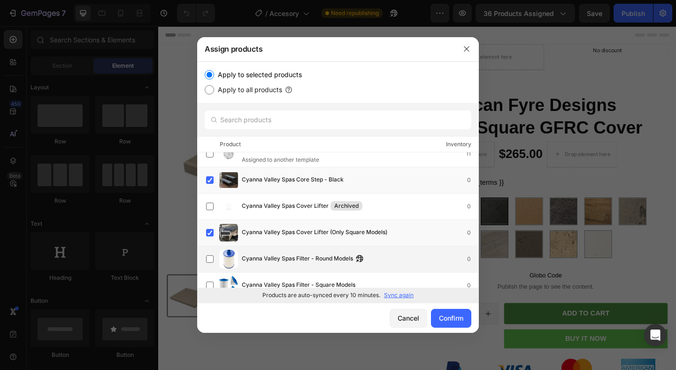
scroll to position [6527, 0]
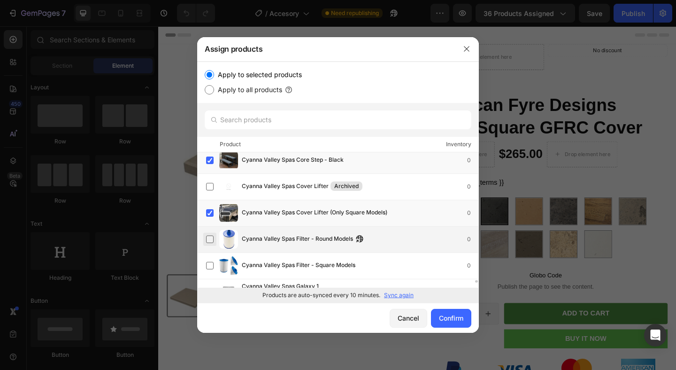
click at [209, 240] on label at bounding box center [210, 239] width 8 height 8
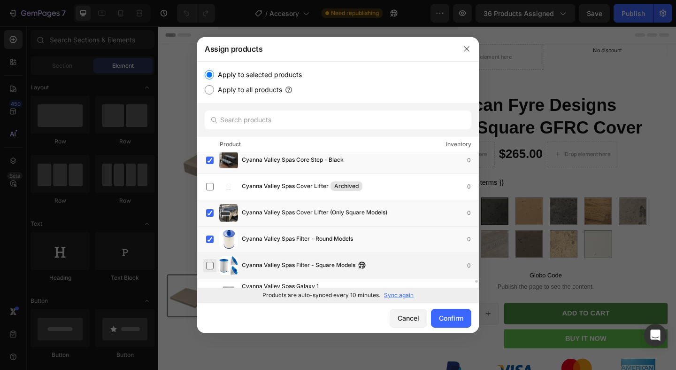
click at [209, 269] on label at bounding box center [210, 266] width 8 height 8
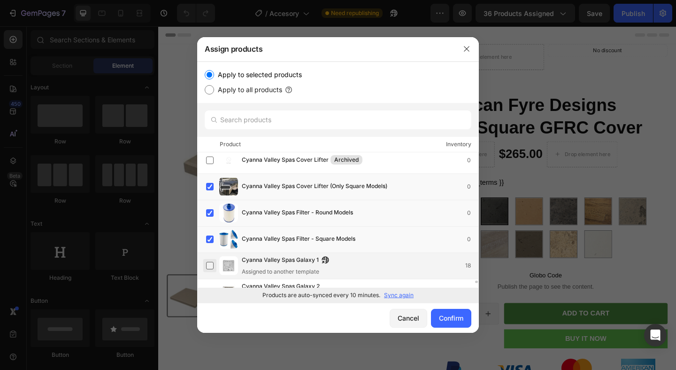
click at [210, 263] on label at bounding box center [210, 266] width 8 height 8
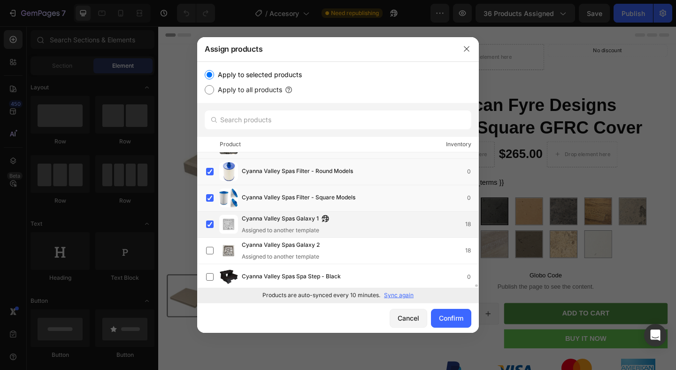
scroll to position [6598, 0]
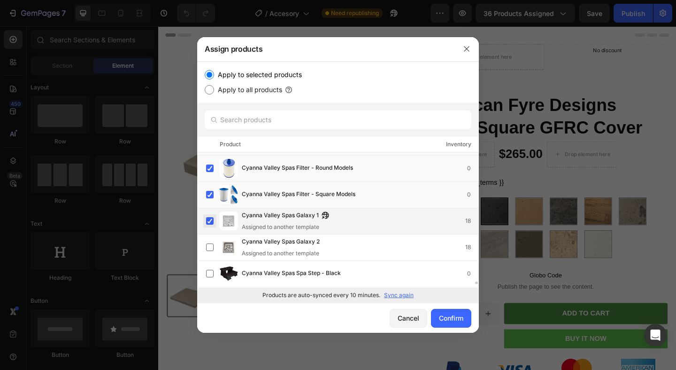
click at [210, 218] on label at bounding box center [210, 221] width 8 height 8
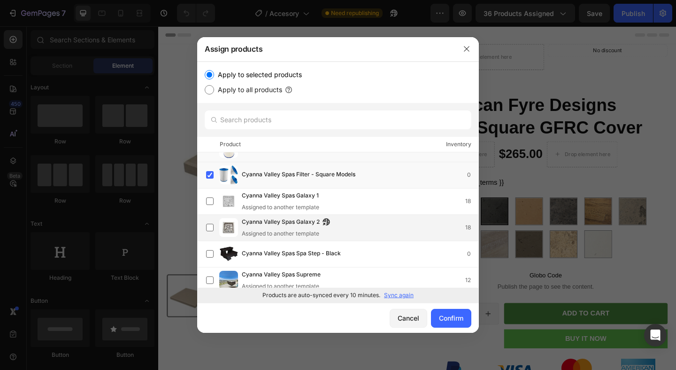
scroll to position [6634, 0]
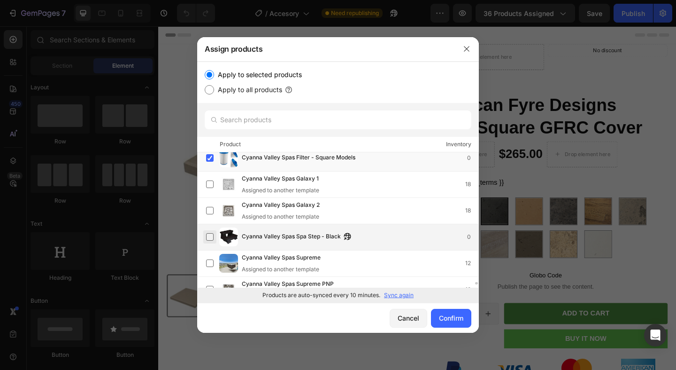
click at [209, 236] on label at bounding box center [210, 237] width 8 height 8
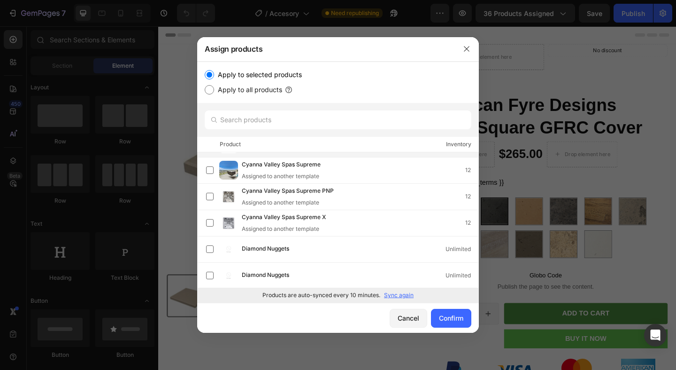
scroll to position [6747, 0]
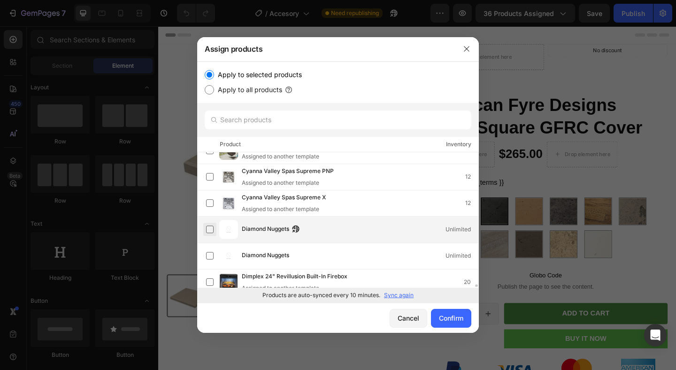
click at [209, 232] on label at bounding box center [210, 229] width 8 height 8
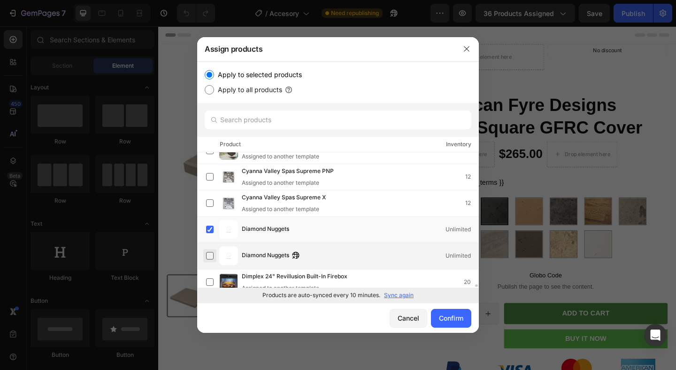
click at [209, 255] on label at bounding box center [210, 256] width 8 height 8
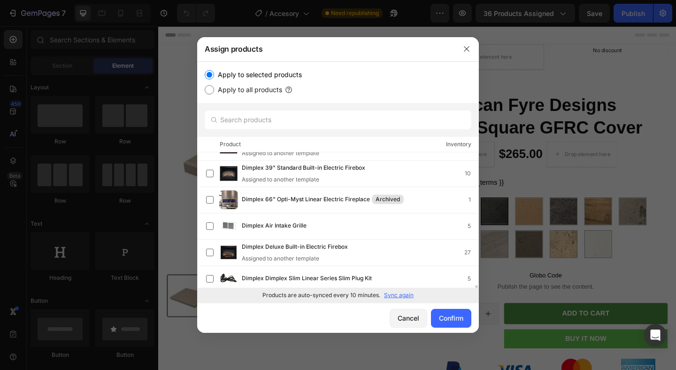
scroll to position [6918, 0]
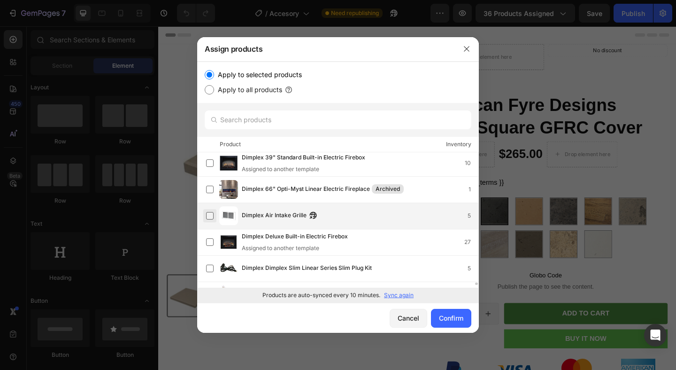
click at [211, 215] on label at bounding box center [210, 216] width 8 height 8
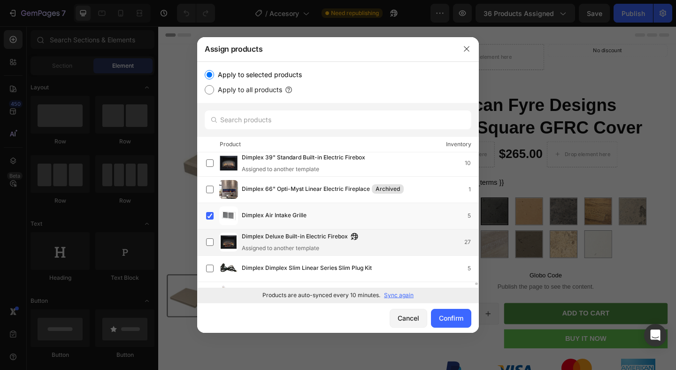
scroll to position [6932, 0]
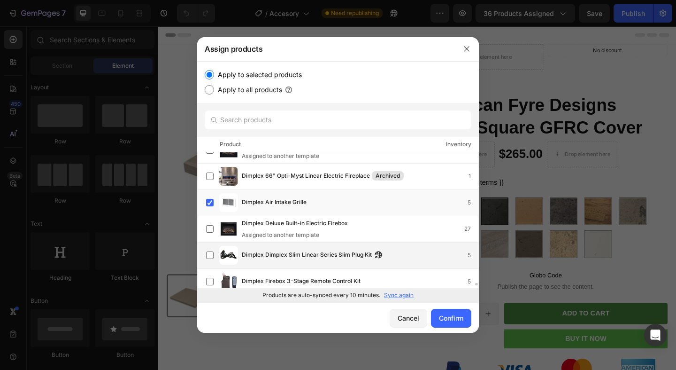
click at [206, 248] on div "Dimplex Dimplex Slim Linear Series Slim Plug Kit 5" at bounding box center [338, 255] width 282 height 26
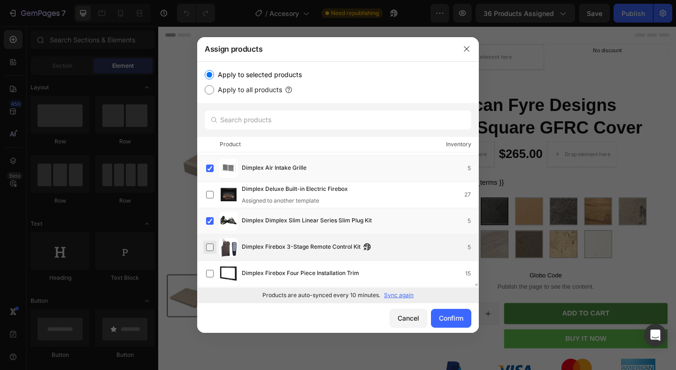
click at [208, 243] on label at bounding box center [210, 247] width 8 height 8
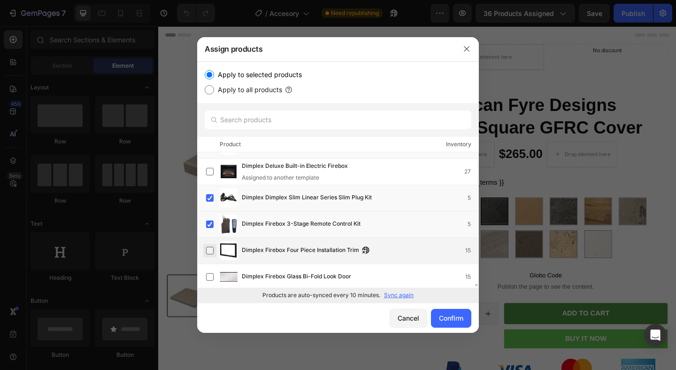
click at [207, 247] on label at bounding box center [210, 251] width 8 height 8
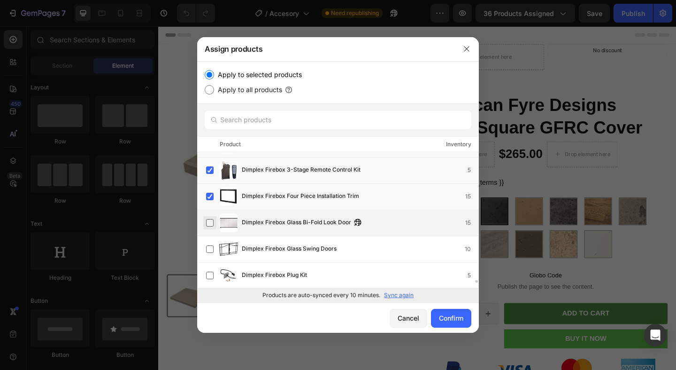
scroll to position [7050, 0]
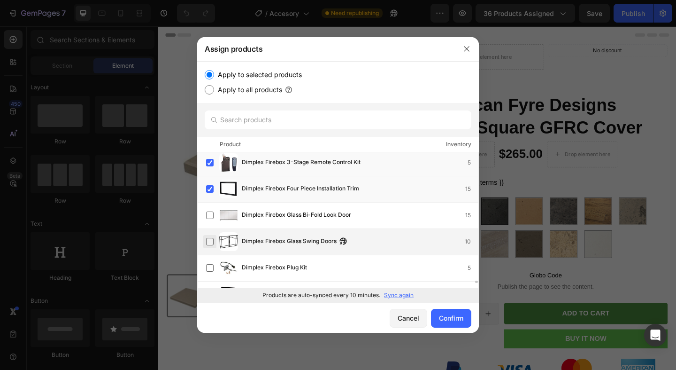
click at [209, 240] on label at bounding box center [210, 242] width 8 height 8
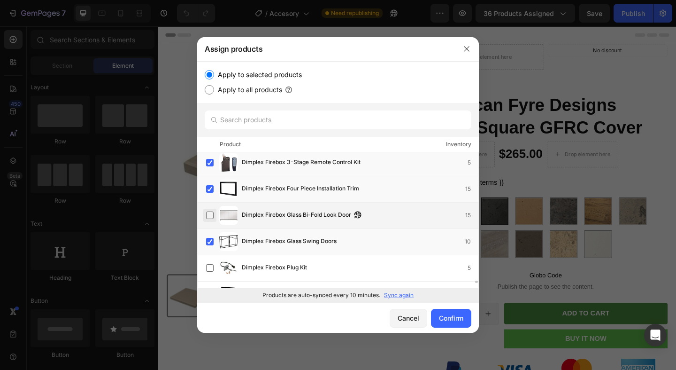
click at [209, 216] on label at bounding box center [210, 215] width 8 height 8
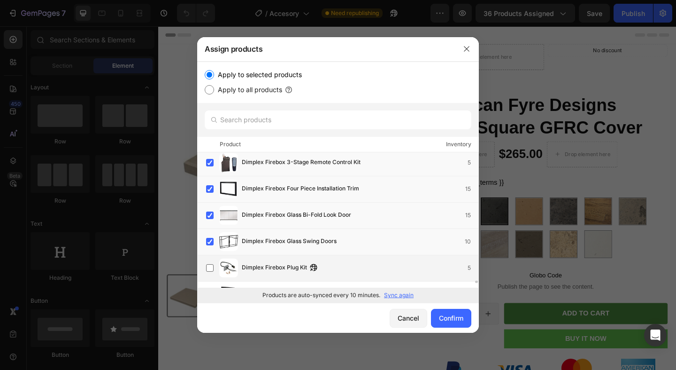
click at [206, 261] on div "Dimplex Firebox Plug Kit 5" at bounding box center [342, 267] width 272 height 19
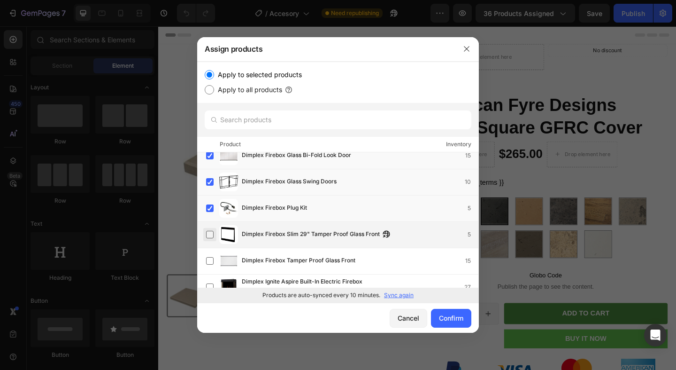
scroll to position [7129, 0]
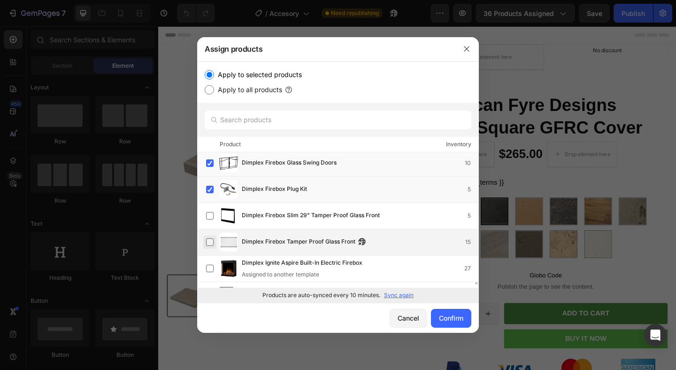
click at [211, 244] on label at bounding box center [210, 242] width 8 height 8
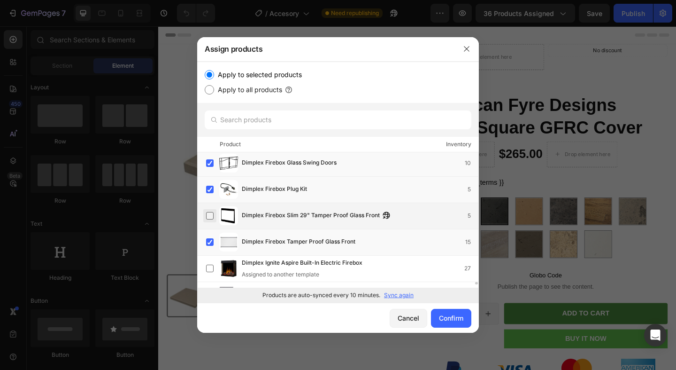
click at [213, 216] on label at bounding box center [210, 216] width 8 height 8
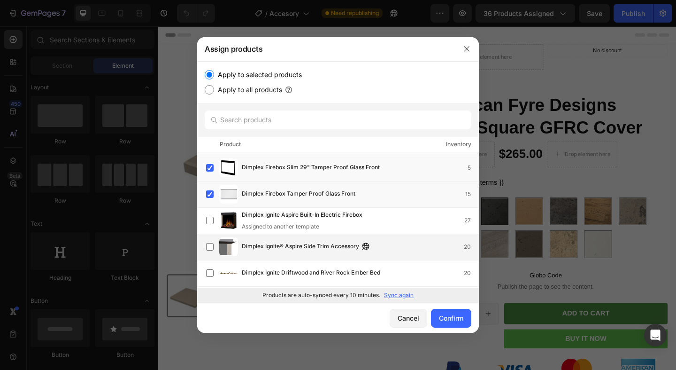
scroll to position [7190, 0]
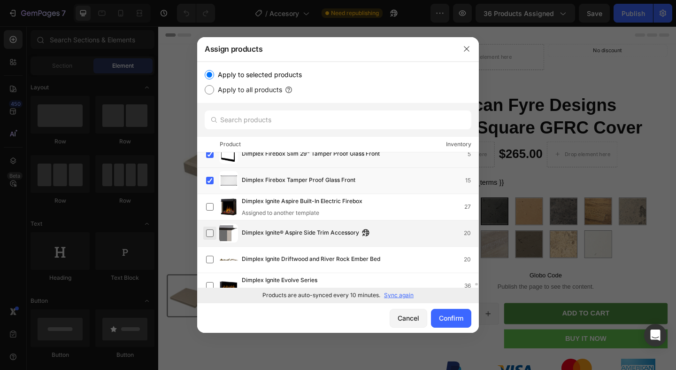
click at [206, 237] on label at bounding box center [210, 233] width 8 height 8
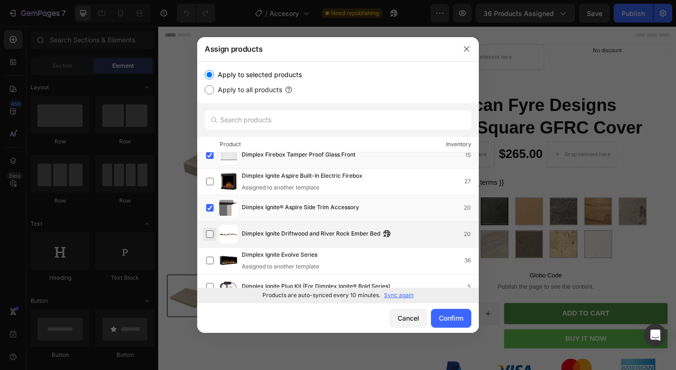
scroll to position [7221, 0]
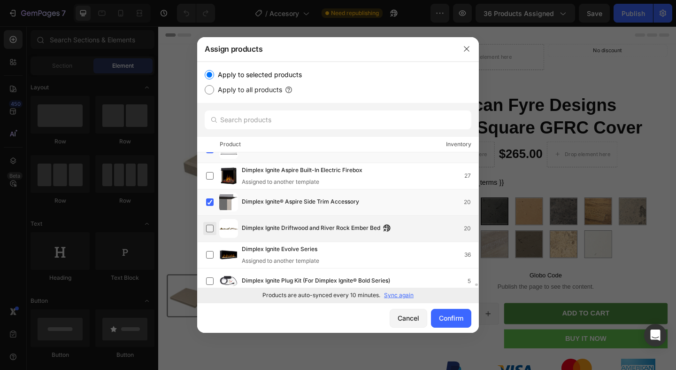
click at [209, 227] on label at bounding box center [210, 228] width 8 height 8
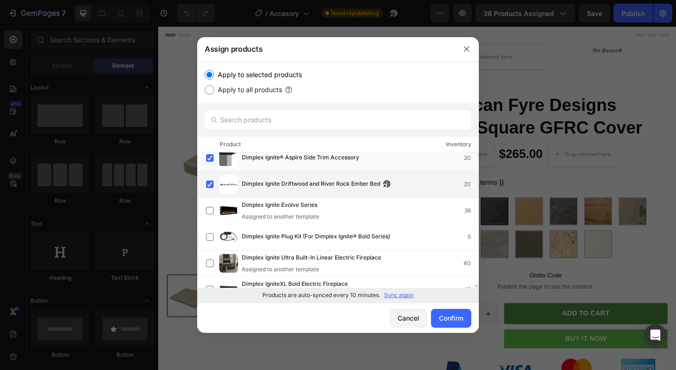
scroll to position [7266, 0]
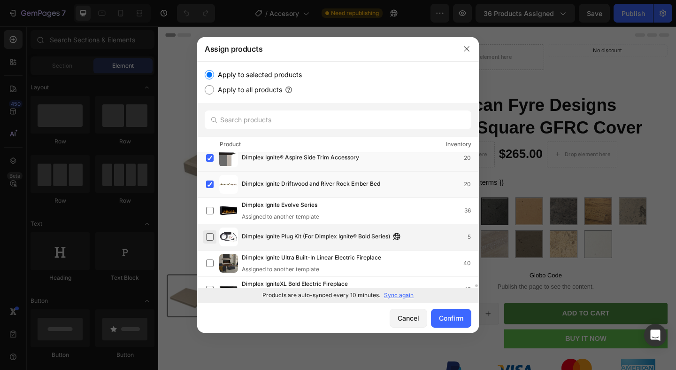
click at [212, 239] on label at bounding box center [210, 237] width 8 height 8
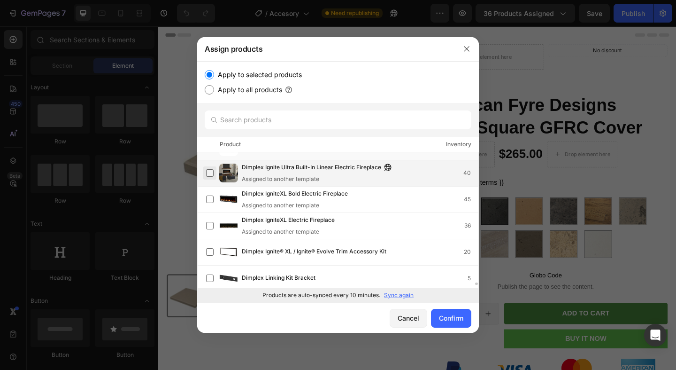
scroll to position [7357, 0]
click at [213, 248] on label at bounding box center [210, 251] width 8 height 8
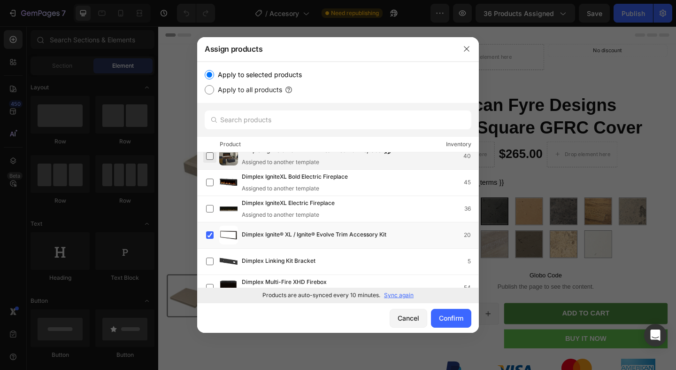
scroll to position [7385, 0]
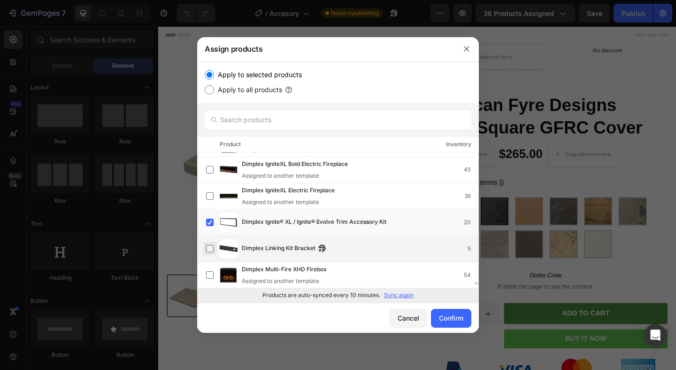
click at [209, 249] on label at bounding box center [210, 249] width 8 height 8
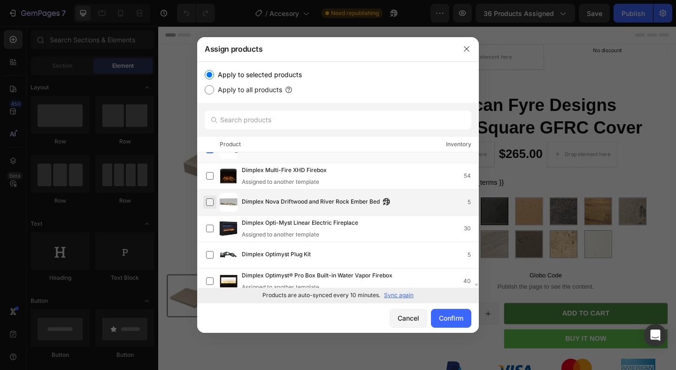
scroll to position [7500, 0]
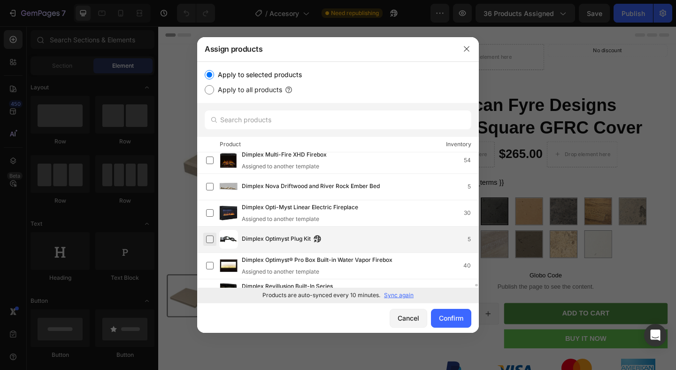
click at [208, 235] on label at bounding box center [210, 239] width 8 height 8
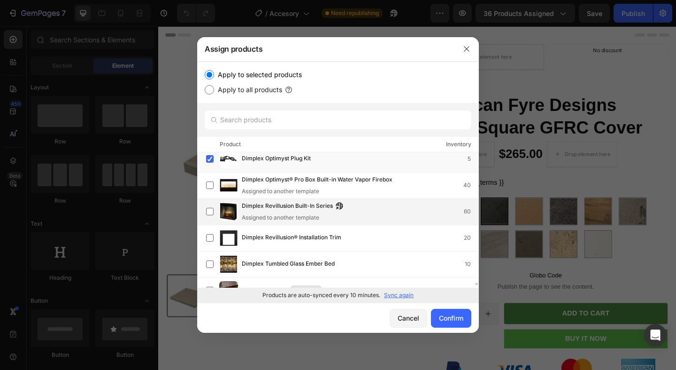
scroll to position [7582, 0]
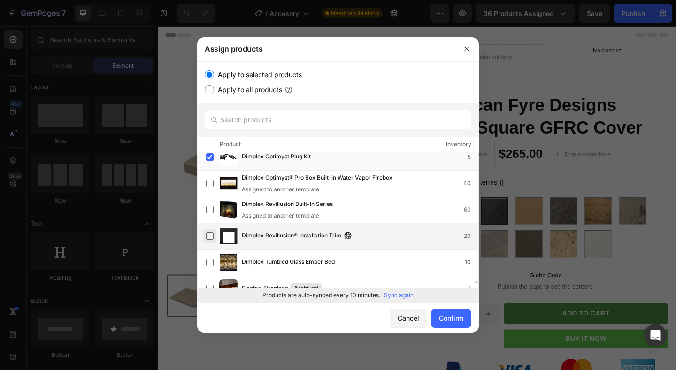
click at [214, 236] on label at bounding box center [210, 236] width 8 height 8
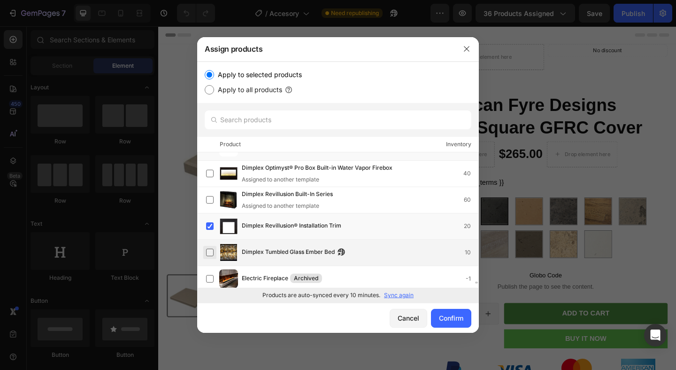
click at [212, 250] on label at bounding box center [210, 252] width 8 height 8
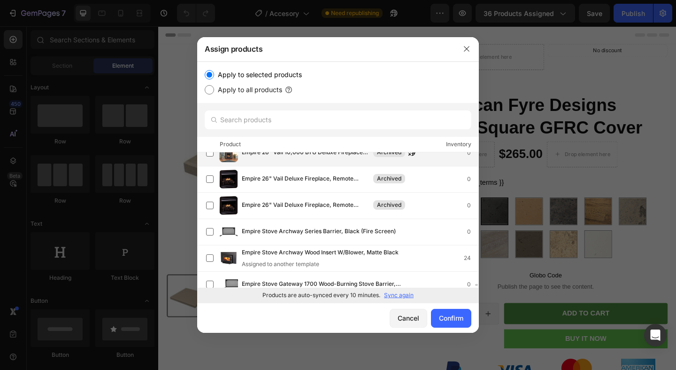
scroll to position [7753, 0]
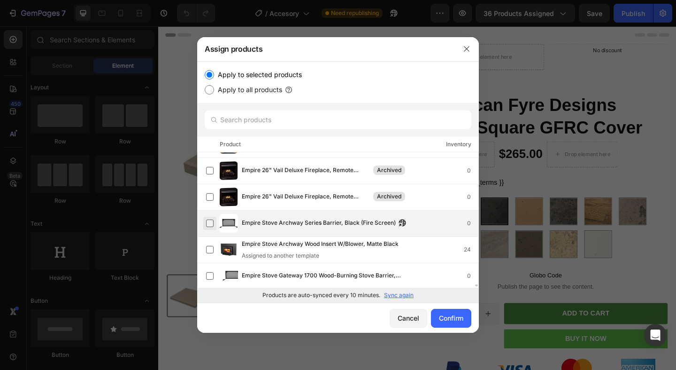
click at [211, 224] on label at bounding box center [210, 223] width 8 height 8
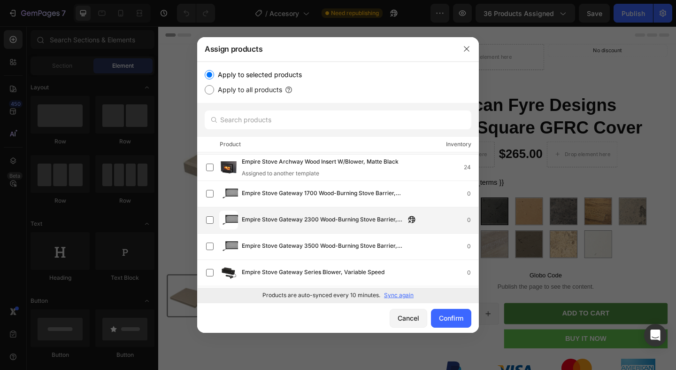
scroll to position [7846, 0]
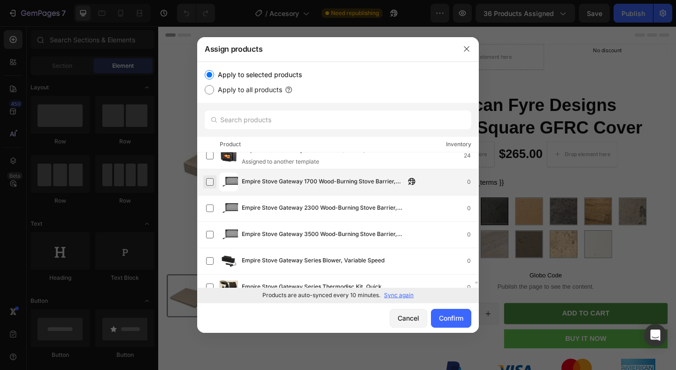
click at [210, 186] on label at bounding box center [210, 182] width 8 height 8
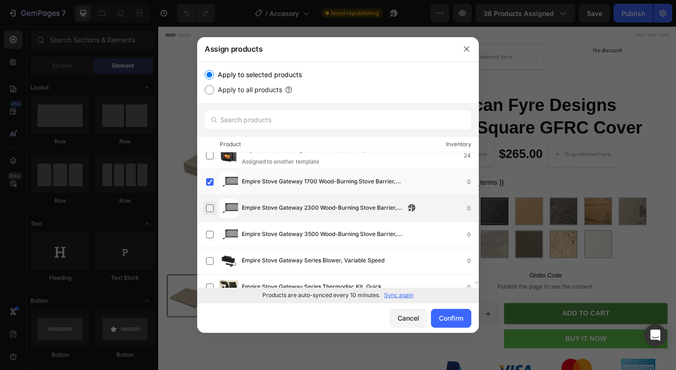
click at [212, 205] on label at bounding box center [210, 208] width 8 height 8
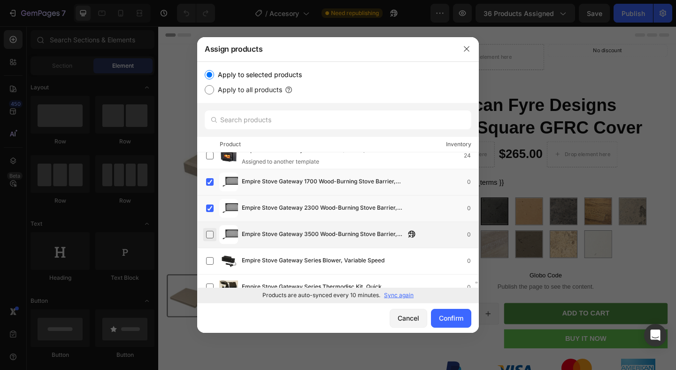
click at [210, 231] on label at bounding box center [210, 235] width 8 height 8
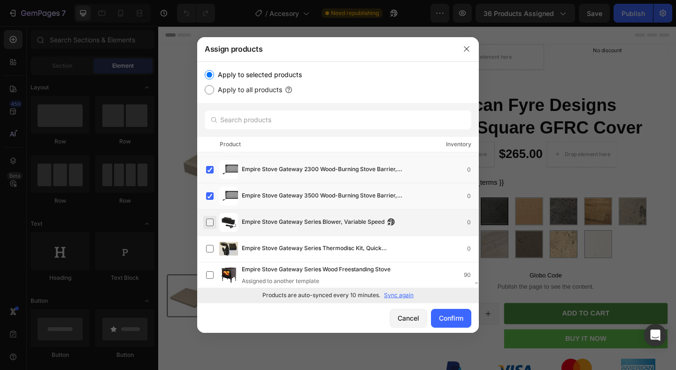
click at [209, 226] on label at bounding box center [210, 222] width 8 height 8
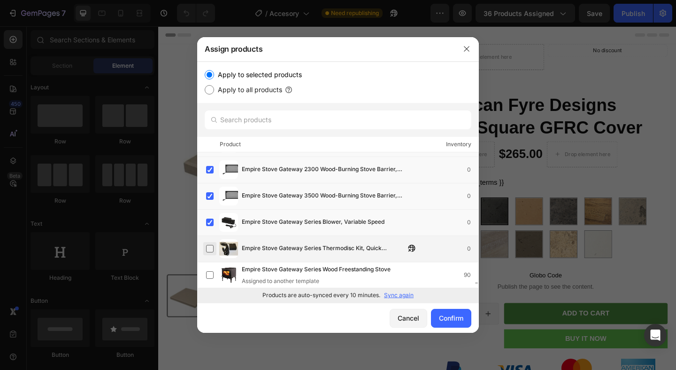
click at [209, 248] on label at bounding box center [210, 249] width 8 height 8
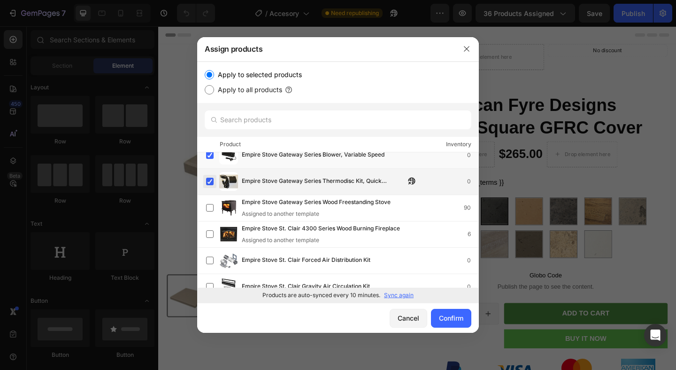
scroll to position [7968, 0]
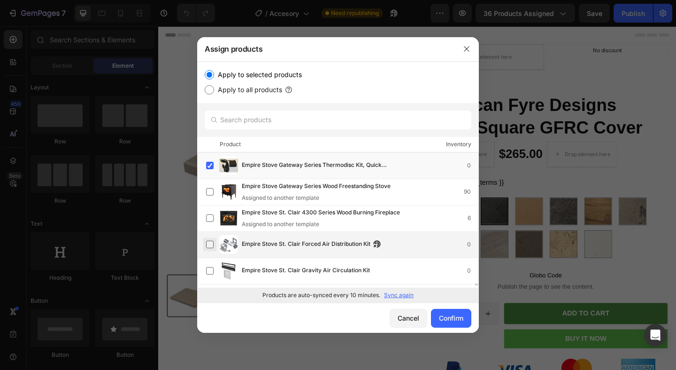
click at [207, 247] on label at bounding box center [210, 244] width 8 height 8
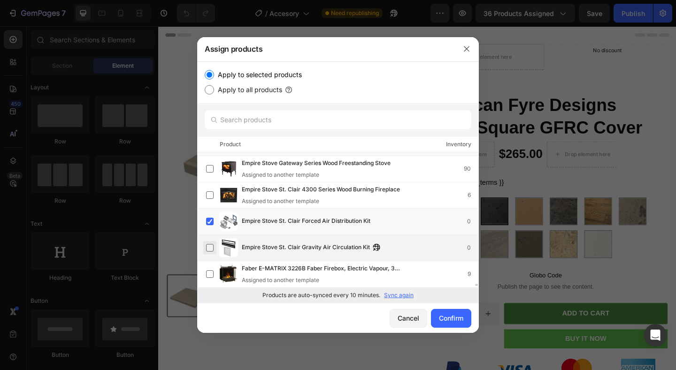
click at [209, 248] on label at bounding box center [210, 248] width 8 height 8
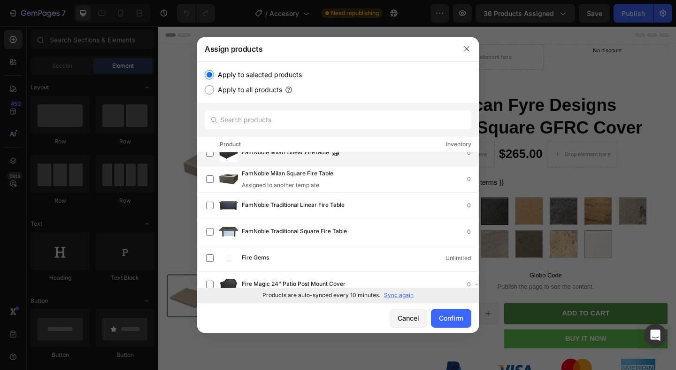
scroll to position [8231, 0]
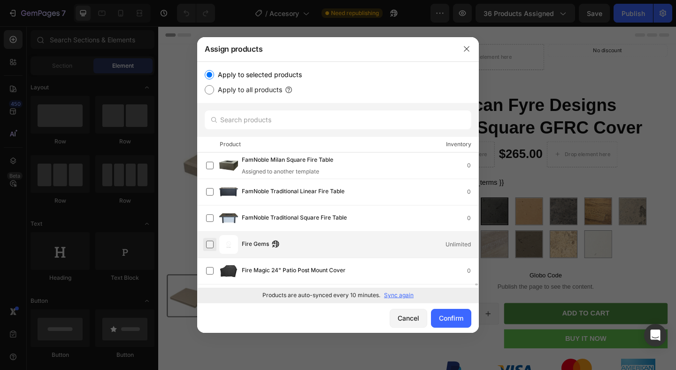
click at [209, 247] on label at bounding box center [210, 244] width 8 height 8
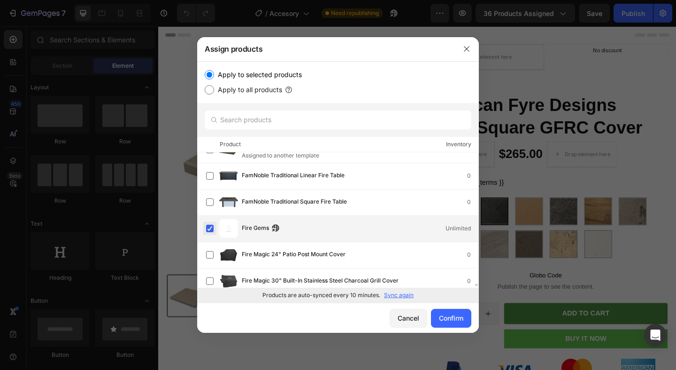
scroll to position [8247, 0]
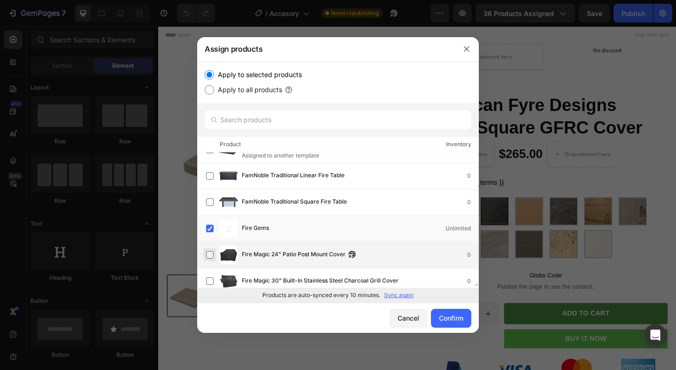
click at [210, 254] on label at bounding box center [210, 255] width 8 height 8
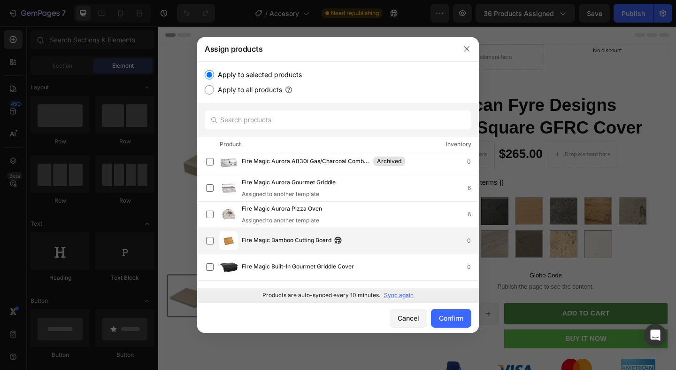
scroll to position [8510, 0]
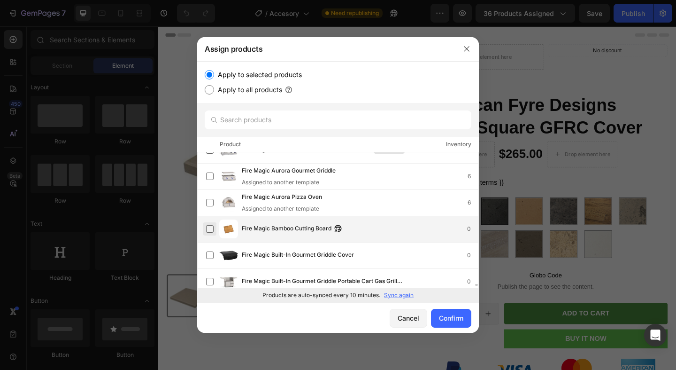
click at [214, 229] on label at bounding box center [210, 229] width 8 height 8
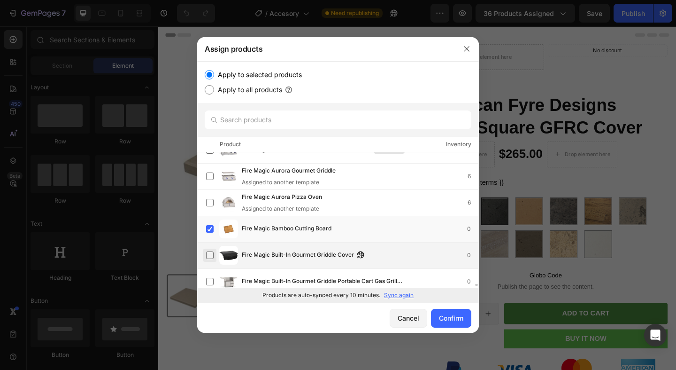
click at [210, 251] on label at bounding box center [210, 255] width 8 height 8
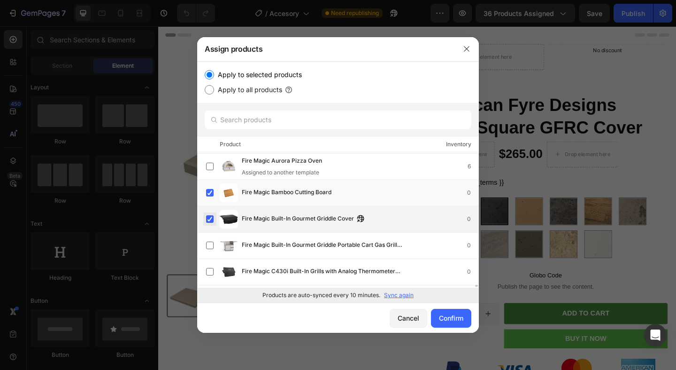
scroll to position [8546, 0]
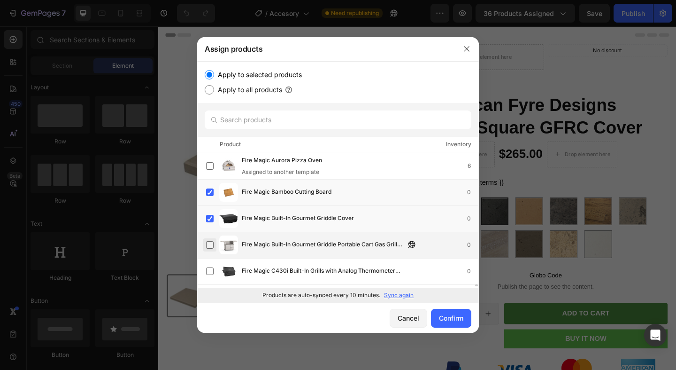
click at [210, 246] on label at bounding box center [210, 245] width 8 height 8
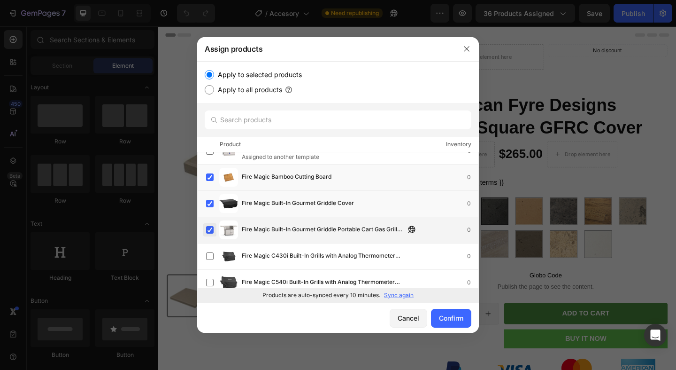
scroll to position [8572, 0]
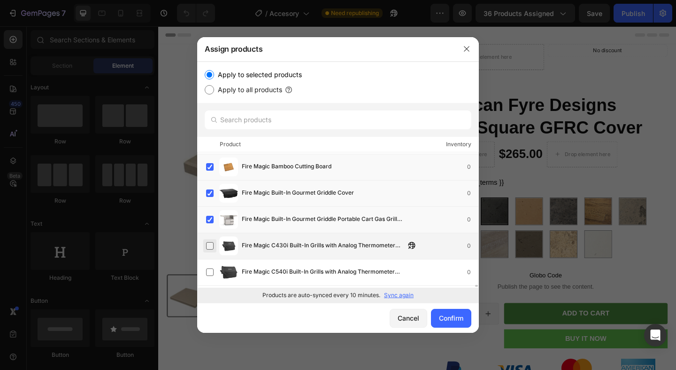
click at [209, 247] on label at bounding box center [210, 246] width 8 height 8
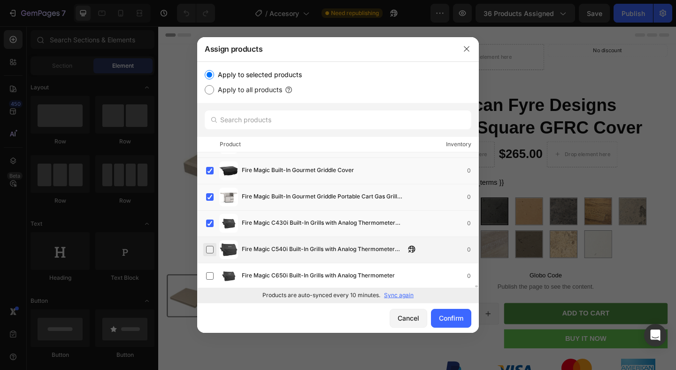
click at [209, 247] on label at bounding box center [210, 250] width 8 height 8
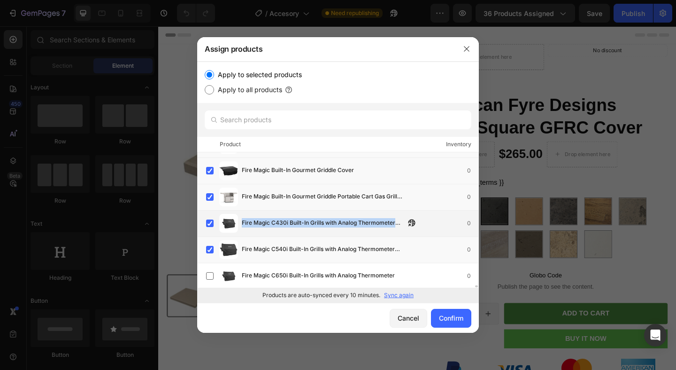
drag, startPoint x: 243, startPoint y: 222, endPoint x: 399, endPoint y: 222, distance: 155.9
click at [399, 222] on span "Fire Magic C430i Built-In Grills with Analog Thermometer Cover" at bounding box center [323, 223] width 163 height 10
copy span "Fire Magic C430i Built-In Grills with Analog Thermometer"
click at [207, 224] on label at bounding box center [210, 223] width 8 height 8
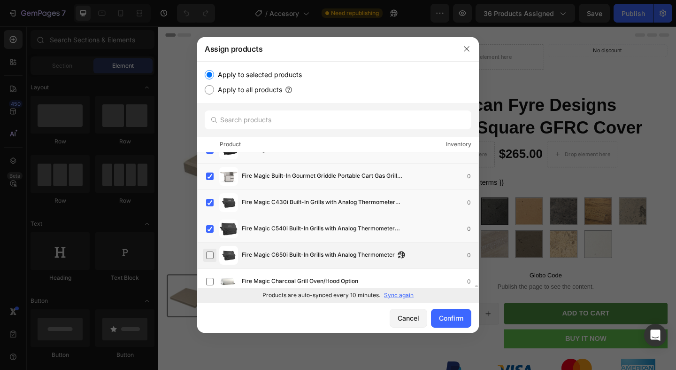
click at [211, 251] on label at bounding box center [210, 255] width 8 height 8
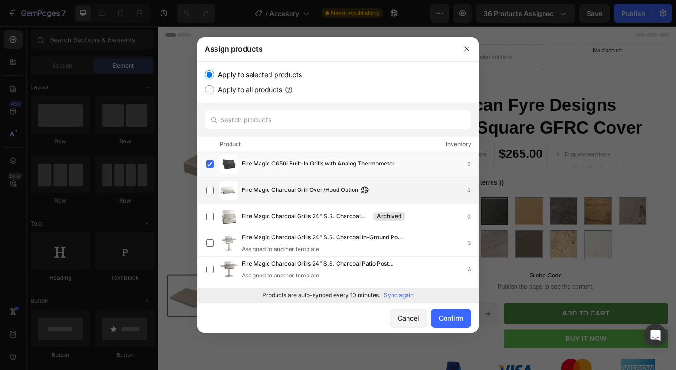
scroll to position [8710, 0]
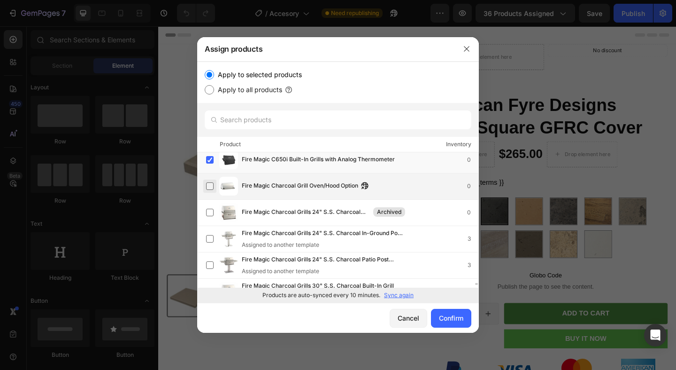
click at [210, 183] on label at bounding box center [210, 186] width 8 height 8
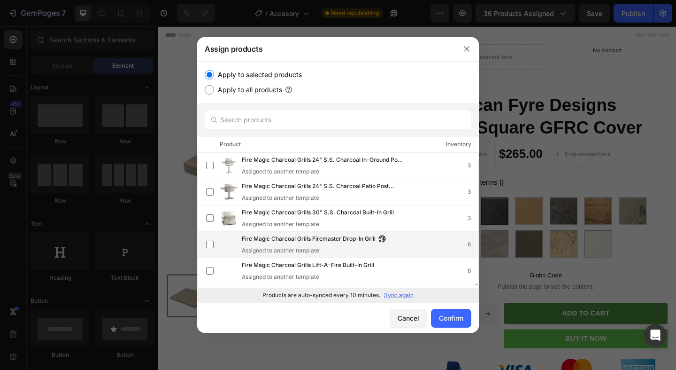
scroll to position [8783, 0]
click at [212, 243] on label at bounding box center [210, 245] width 8 height 8
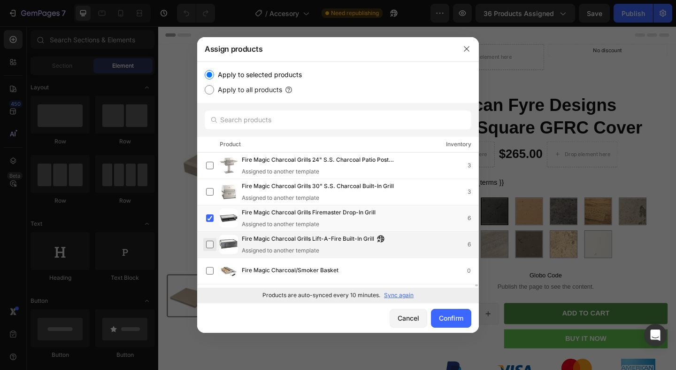
click at [210, 243] on label at bounding box center [210, 244] width 8 height 8
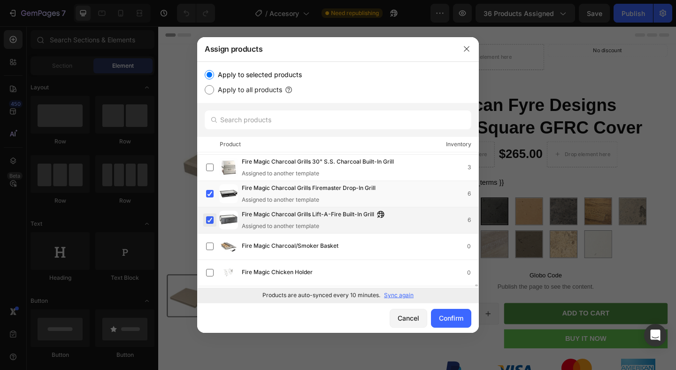
scroll to position [8834, 0]
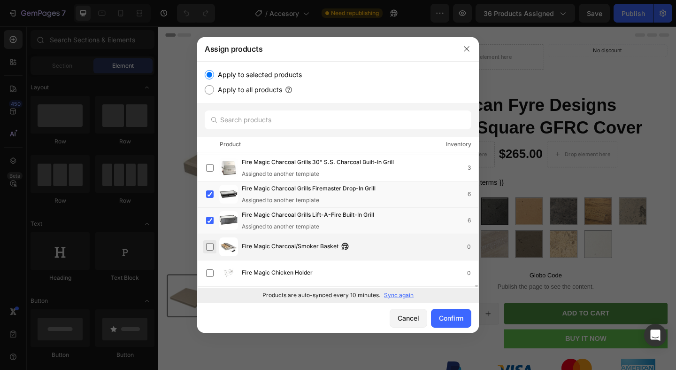
click at [209, 247] on label at bounding box center [210, 247] width 8 height 8
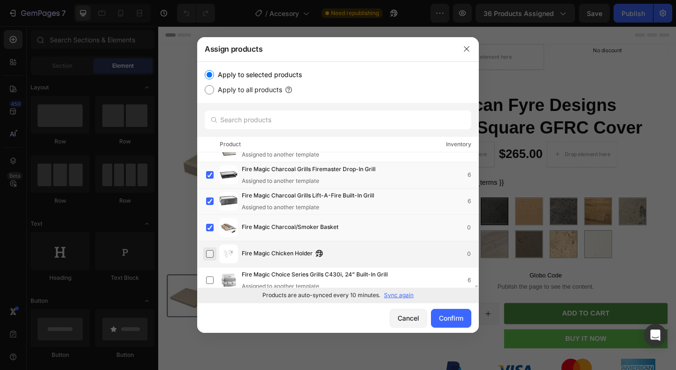
click at [207, 251] on label at bounding box center [210, 254] width 8 height 8
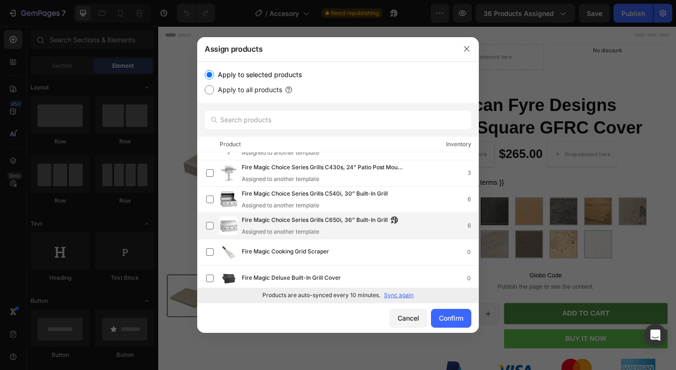
scroll to position [9029, 0]
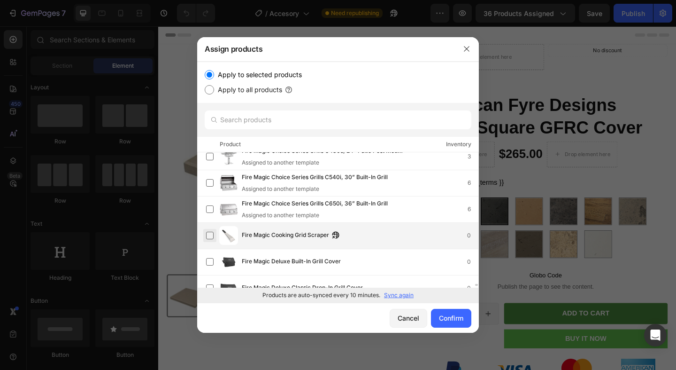
click at [209, 237] on label at bounding box center [210, 236] width 8 height 8
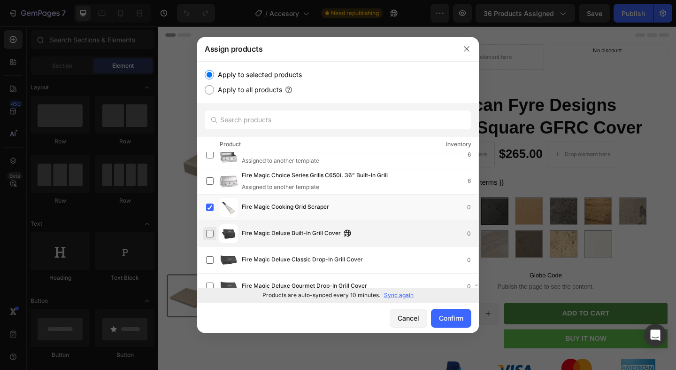
click at [209, 236] on label at bounding box center [210, 234] width 8 height 8
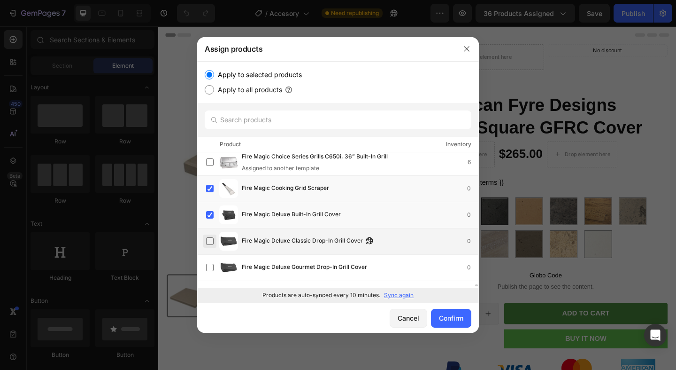
click at [210, 237] on label at bounding box center [210, 241] width 8 height 8
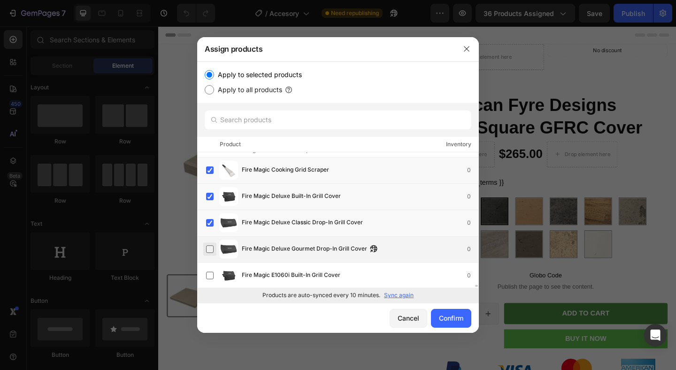
click at [210, 248] on label at bounding box center [210, 249] width 8 height 8
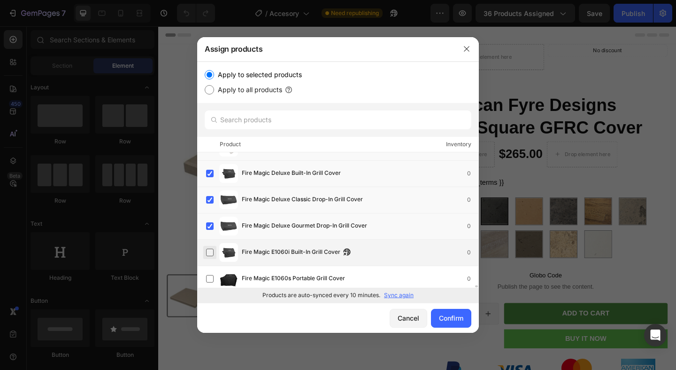
click at [210, 250] on label at bounding box center [210, 252] width 8 height 8
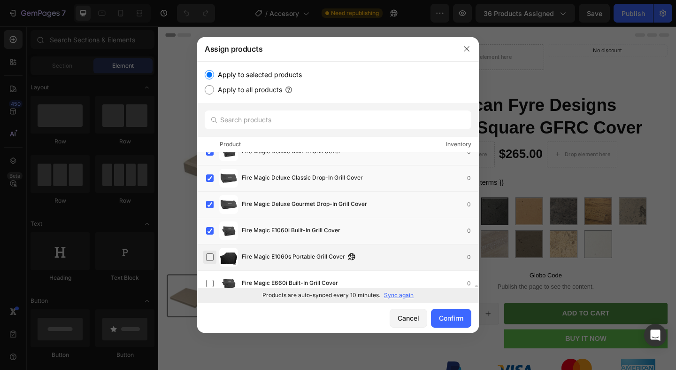
click at [209, 255] on label at bounding box center [210, 257] width 8 height 8
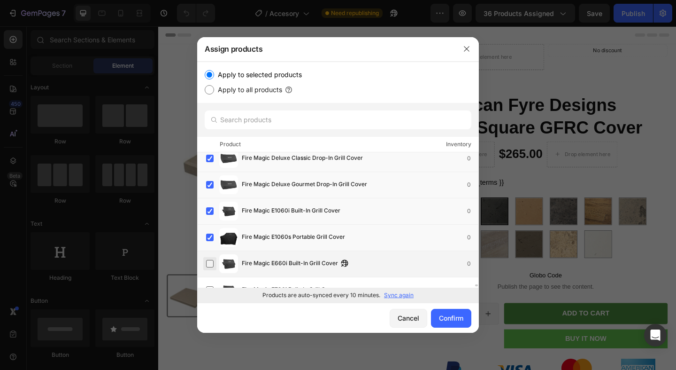
scroll to position [9161, 0]
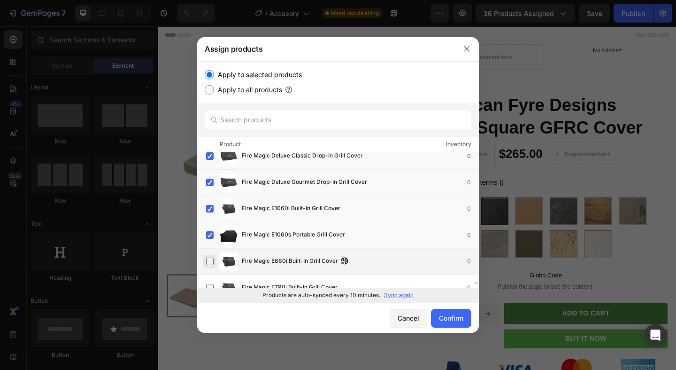
click at [209, 262] on label at bounding box center [210, 261] width 8 height 8
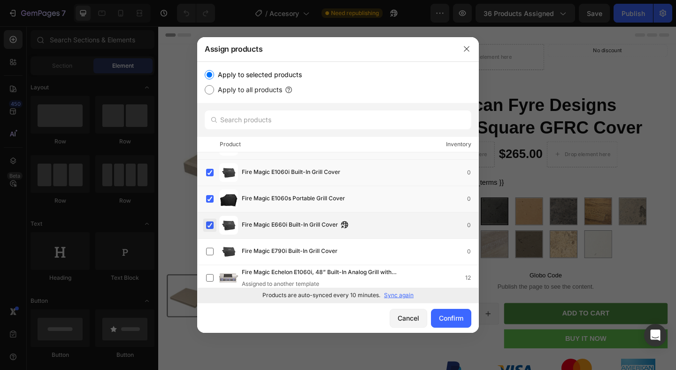
scroll to position [9215, 0]
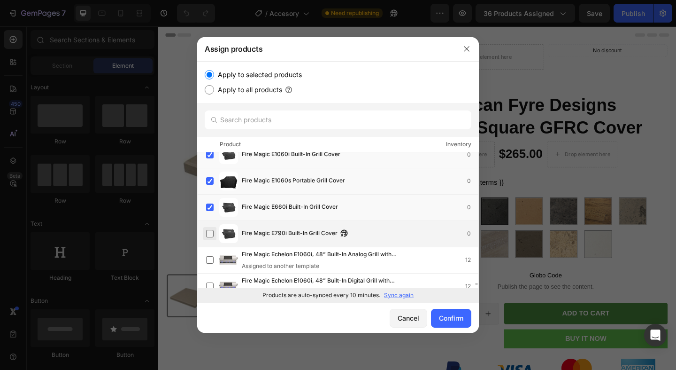
click at [211, 230] on label at bounding box center [210, 234] width 8 height 8
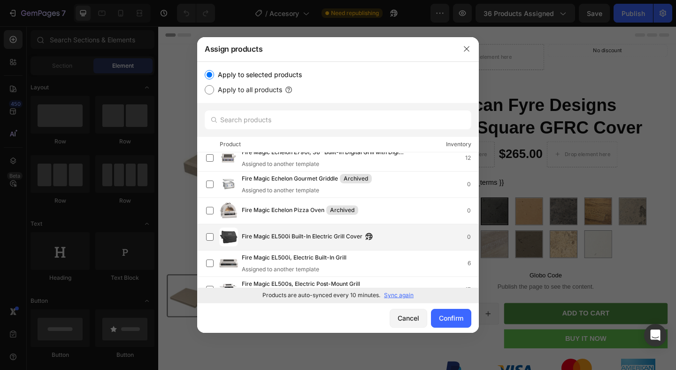
scroll to position [9507, 0]
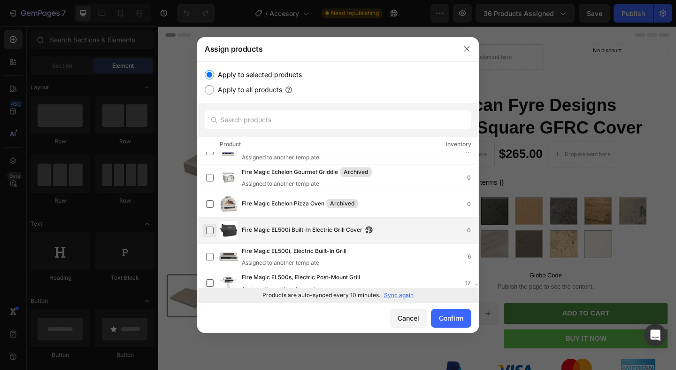
click at [213, 229] on label at bounding box center [210, 230] width 8 height 8
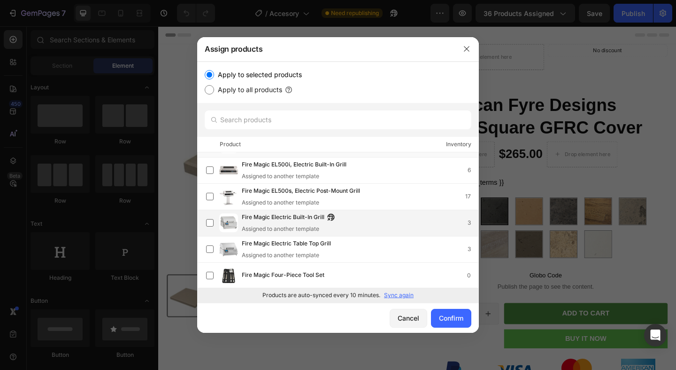
scroll to position [9611, 0]
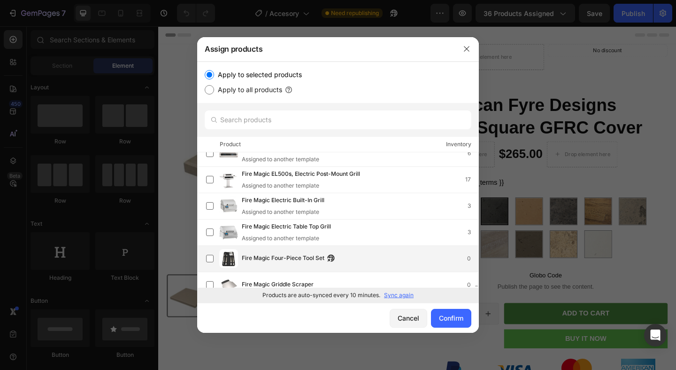
click at [263, 255] on span "Fire Magic Four-Piece Tool Set" at bounding box center [283, 258] width 83 height 10
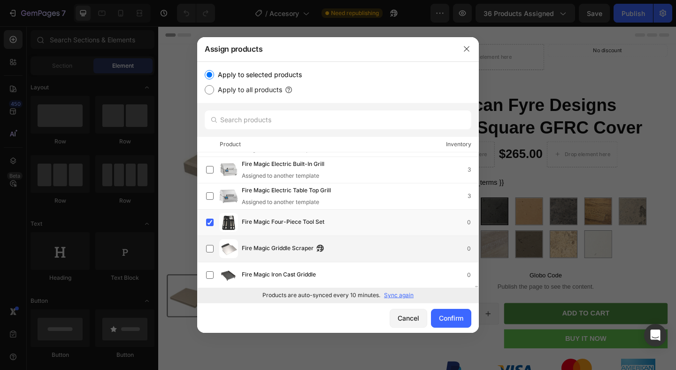
click at [260, 252] on span "Fire Magic Griddle Scraper" at bounding box center [278, 248] width 72 height 10
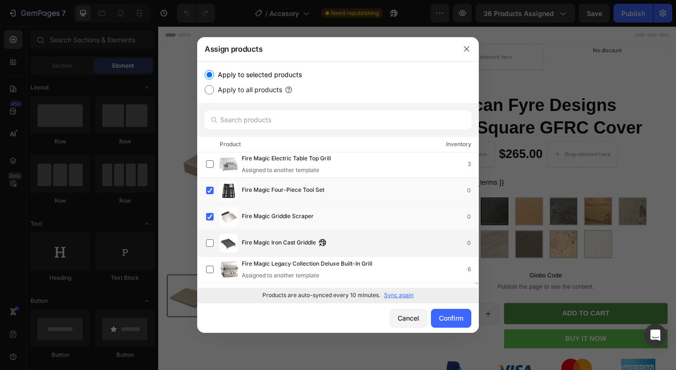
click at [264, 245] on span "Fire Magic Iron Cast Griddle" at bounding box center [279, 243] width 74 height 10
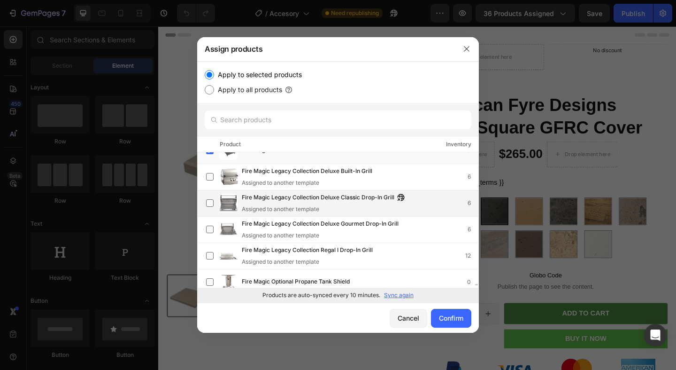
scroll to position [9777, 0]
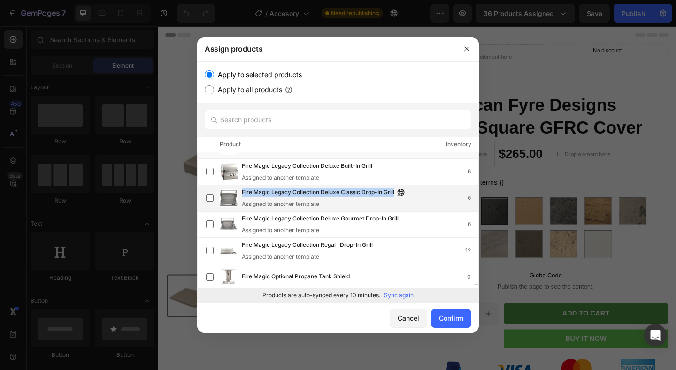
drag, startPoint x: 241, startPoint y: 190, endPoint x: 388, endPoint y: 192, distance: 147.0
click at [388, 192] on div "Fire Magic Legacy Collection Deluxe Classic Drop-In Grill Assigned to another t…" at bounding box center [342, 197] width 272 height 21
copy span "Fire Magic Legacy Collection Deluxe Classic Drop-In Grill"
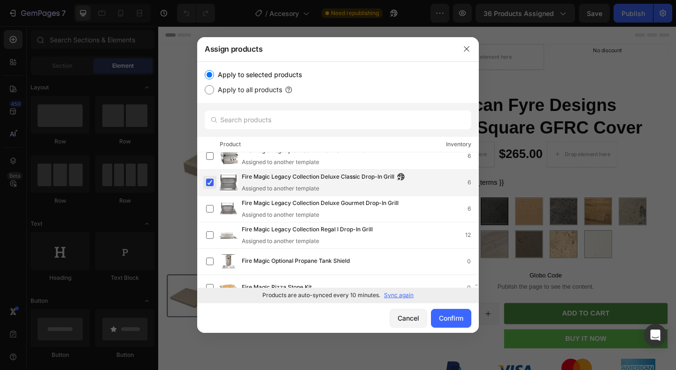
click at [212, 179] on label at bounding box center [210, 182] width 8 height 8
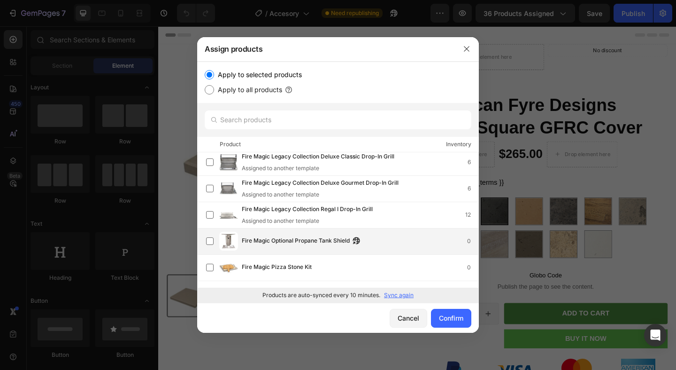
scroll to position [9828, 0]
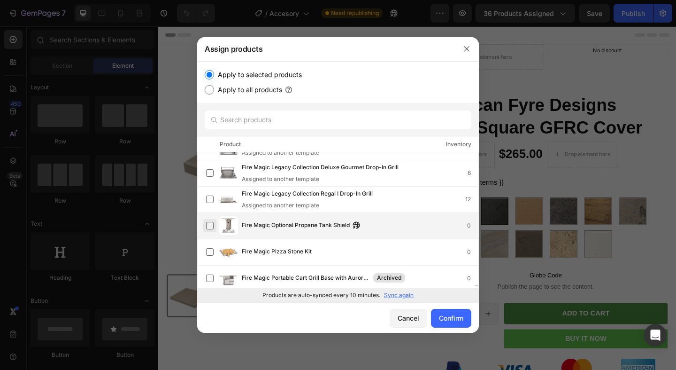
click at [209, 226] on label at bounding box center [210, 226] width 8 height 8
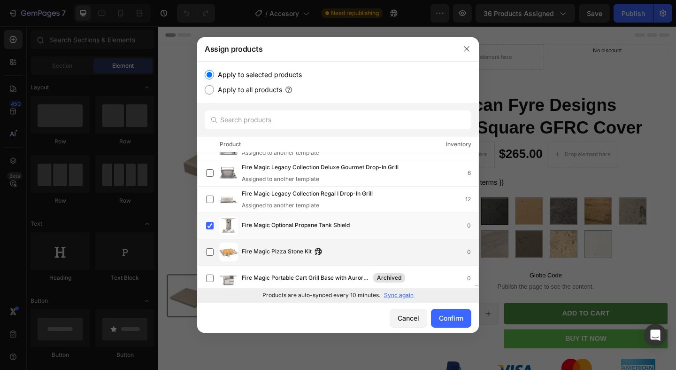
click at [209, 241] on div "Fire Magic Pizza Stone Kit 0" at bounding box center [338, 252] width 282 height 26
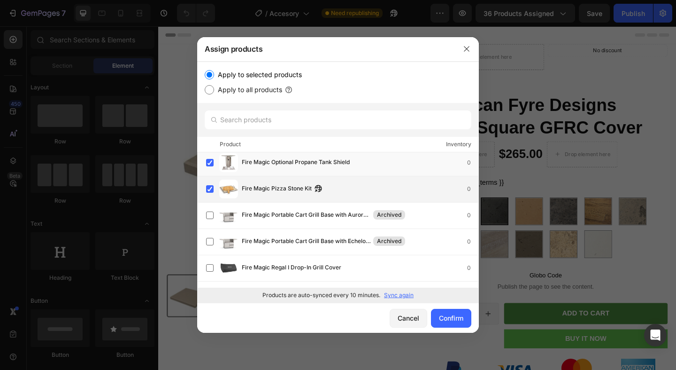
scroll to position [9925, 0]
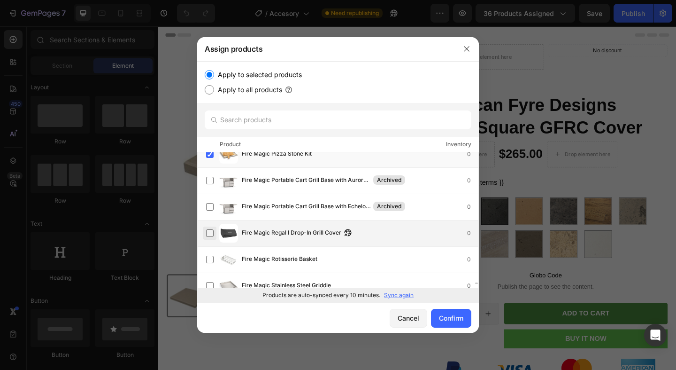
click at [209, 235] on label at bounding box center [210, 233] width 8 height 8
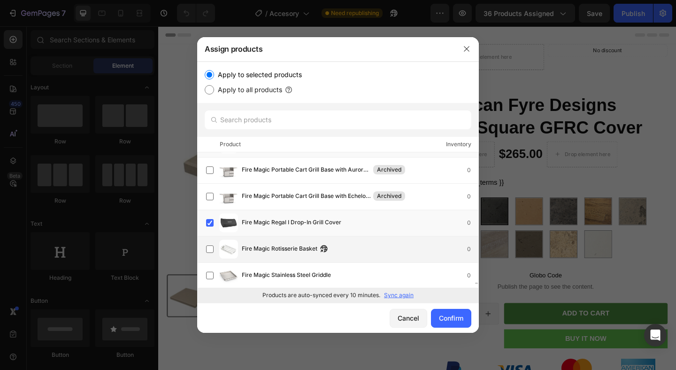
click at [209, 240] on div "Fire Magic Rotisserie Basket 0" at bounding box center [342, 249] width 272 height 19
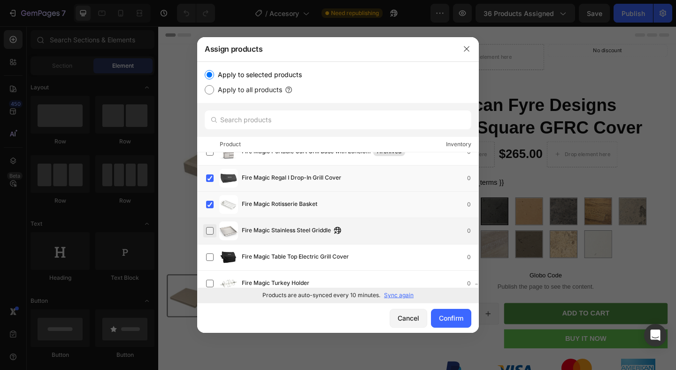
click at [209, 232] on label at bounding box center [210, 231] width 8 height 8
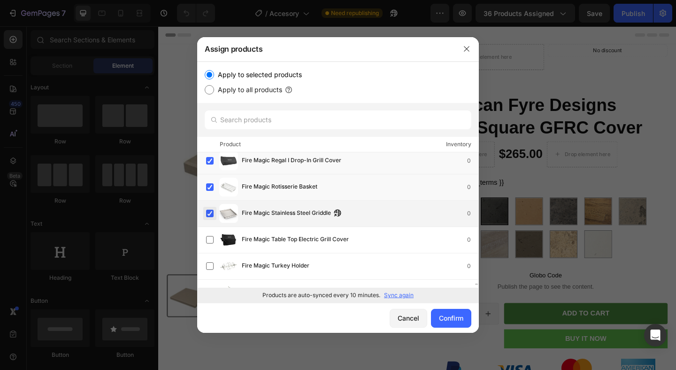
click at [209, 232] on div "Fire Magic Table Top Electric Grill Cover 0" at bounding box center [342, 239] width 272 height 19
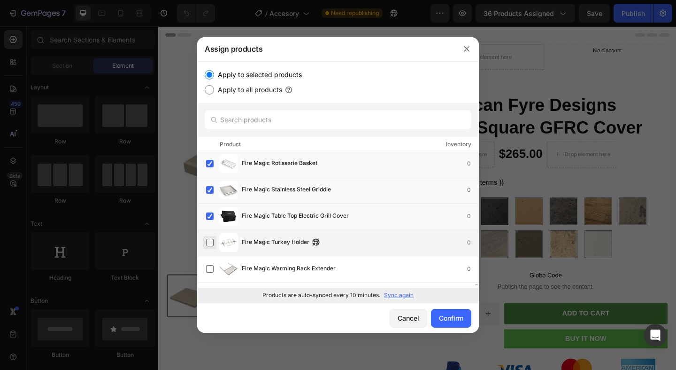
click at [211, 244] on label at bounding box center [210, 243] width 8 height 8
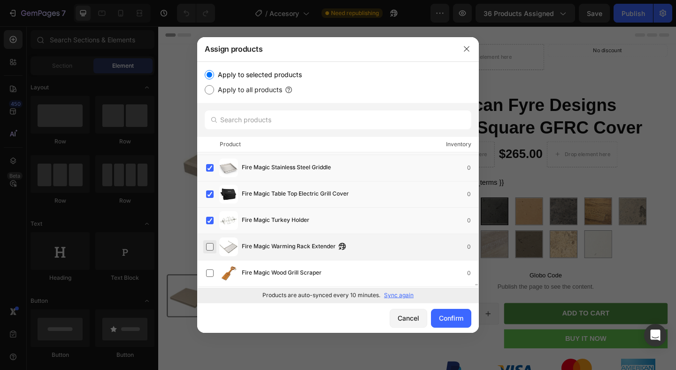
click at [210, 248] on label at bounding box center [210, 247] width 8 height 8
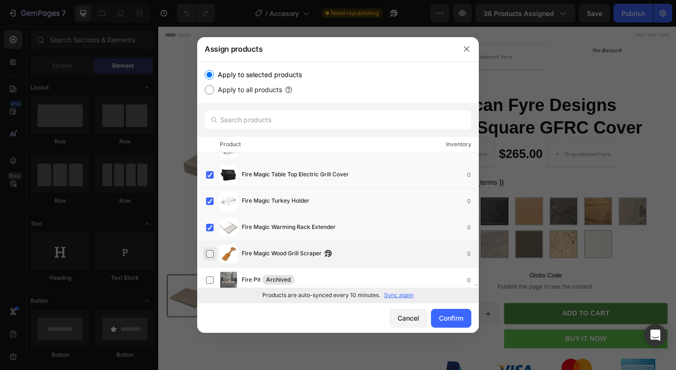
click at [210, 251] on label at bounding box center [210, 254] width 8 height 8
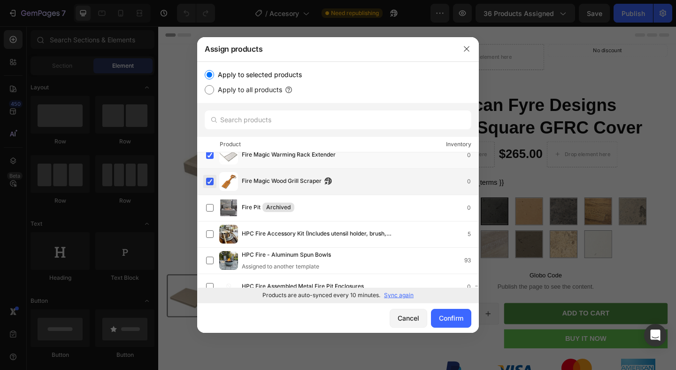
scroll to position [10147, 0]
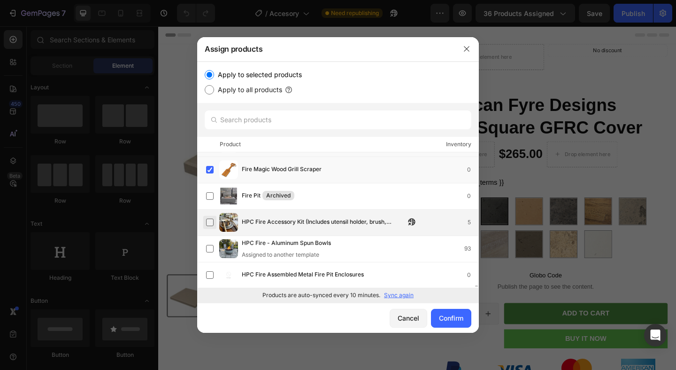
click at [208, 223] on label at bounding box center [210, 222] width 8 height 8
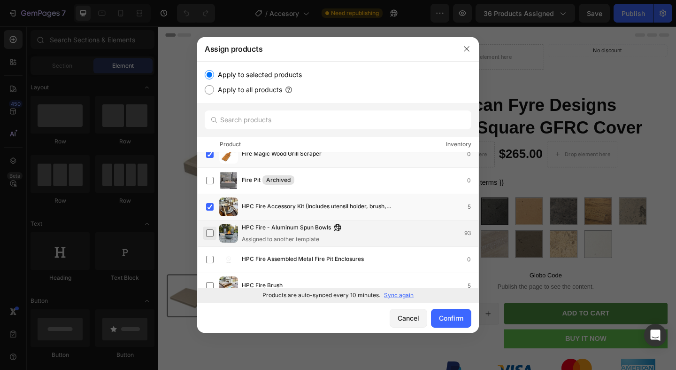
scroll to position [10179, 0]
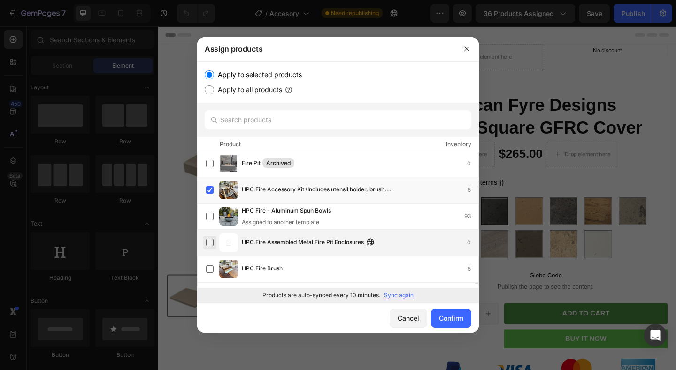
click at [210, 243] on label at bounding box center [210, 243] width 8 height 8
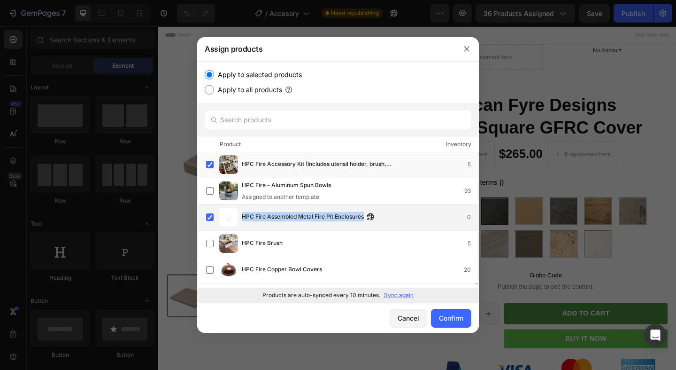
drag, startPoint x: 243, startPoint y: 217, endPoint x: 364, endPoint y: 219, distance: 120.7
click at [364, 219] on span "HPC Fire Assembled Metal Fire Pit Enclosures" at bounding box center [303, 217] width 122 height 10
copy span "HPC Fire Assembled Metal Fire Pit Enclosures"
